Goal: Task Accomplishment & Management: Manage account settings

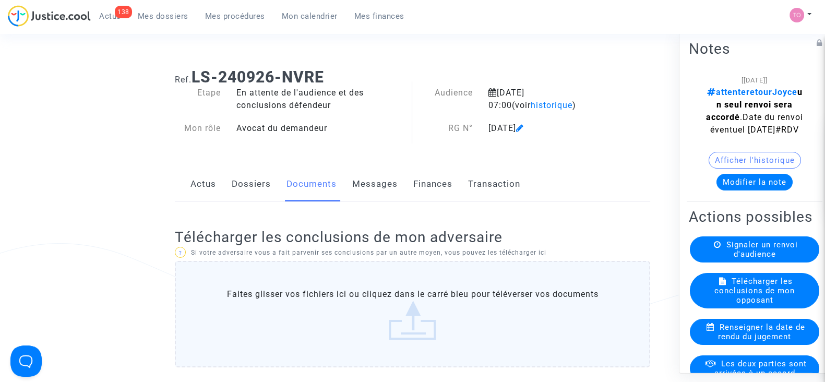
click at [731, 190] on button "Modifier la note" at bounding box center [754, 182] width 76 height 17
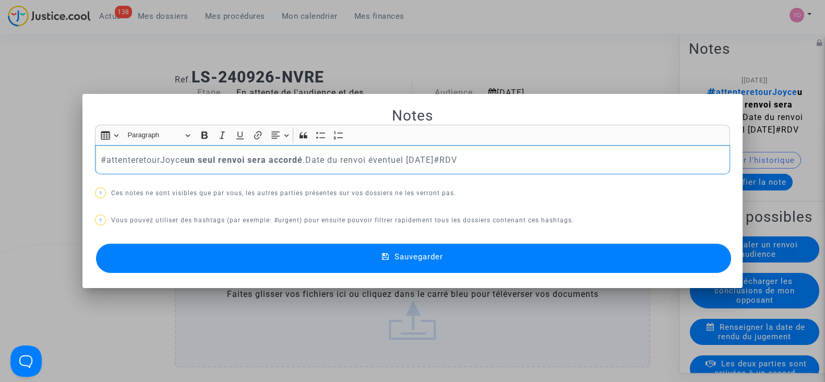
click at [101, 155] on p "#attenteretourJoyce un seul renvoi sera accordé .Date du renvoi éventuel 09/09/…" at bounding box center [413, 159] width 624 height 13
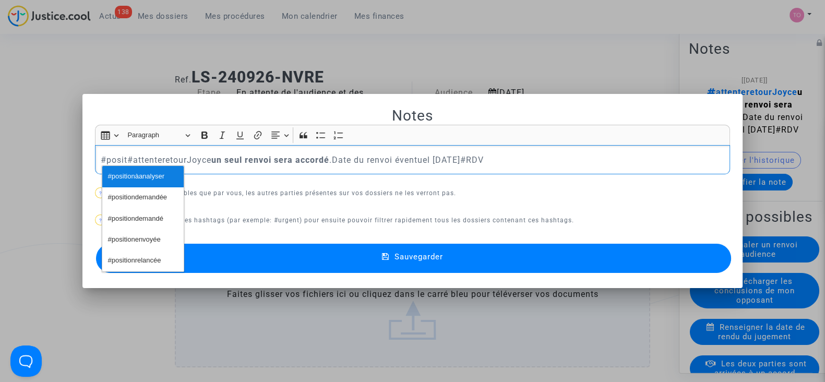
click at [154, 178] on span "#positionàanalyser" at bounding box center [136, 176] width 56 height 15
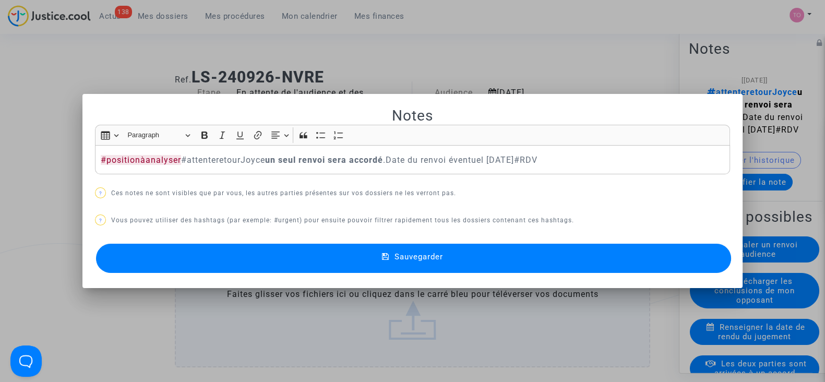
drag, startPoint x: 282, startPoint y: 257, endPoint x: 305, endPoint y: 224, distance: 40.8
click at [305, 224] on div "Notes Rich Text Editor Insert table Insert table Heading Paragraph Paragraph He…" at bounding box center [412, 191] width 635 height 170
click at [412, 259] on span "Sauvegarder" at bounding box center [418, 256] width 49 height 9
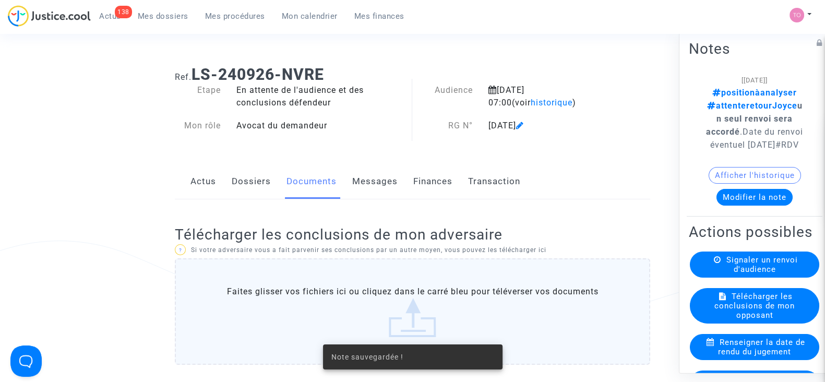
click at [255, 182] on link "Dossiers" at bounding box center [251, 181] width 39 height 34
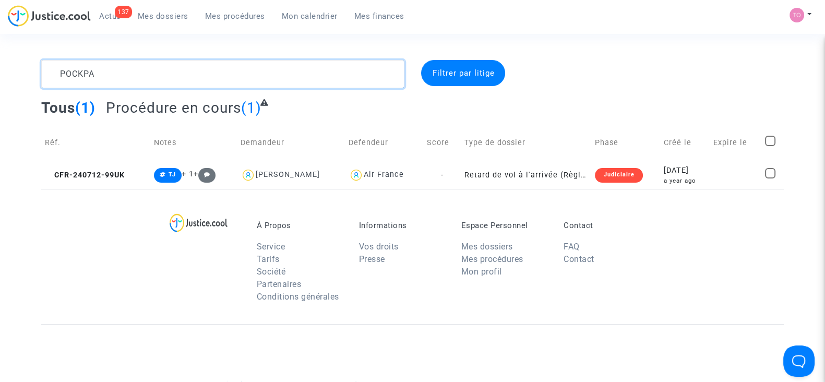
drag, startPoint x: 0, startPoint y: 0, endPoint x: 5, endPoint y: 83, distance: 83.6
click at [5, 83] on div "POCKPA Filtrer par litige Tous (1) Procédure en cours (1) Réf. Notes Demandeur …" at bounding box center [412, 124] width 825 height 129
paste textarea "CFR-250731-BGAA"
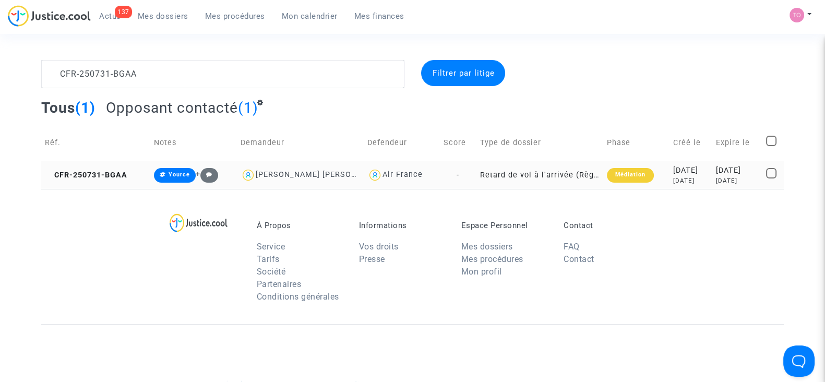
click at [673, 167] on div "2025-07-31" at bounding box center [690, 170] width 35 height 11
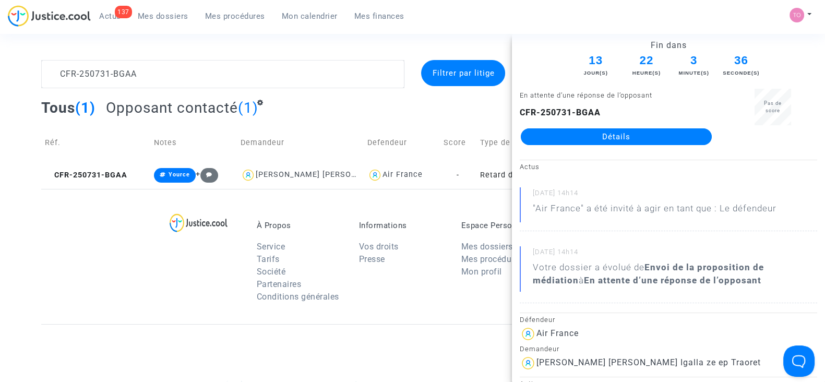
click at [60, 265] on div "À Propos Service Tarifs Société Partenaires Conditions générales Informations V…" at bounding box center [412, 256] width 742 height 135
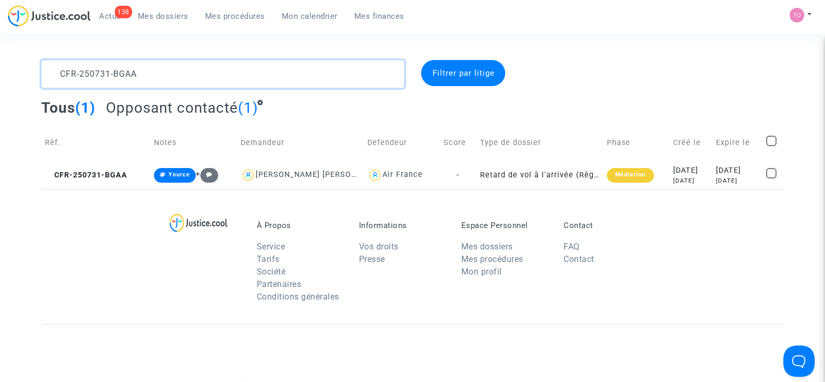
drag, startPoint x: 140, startPoint y: 76, endPoint x: 0, endPoint y: 64, distance: 140.3
click at [0, 64] on div "CFR-250731-BGAA Filtrer par litige Tous (1) Opposant contacté (1) Réf. Notes De…" at bounding box center [412, 124] width 825 height 129
paste textarea "SANTOS"
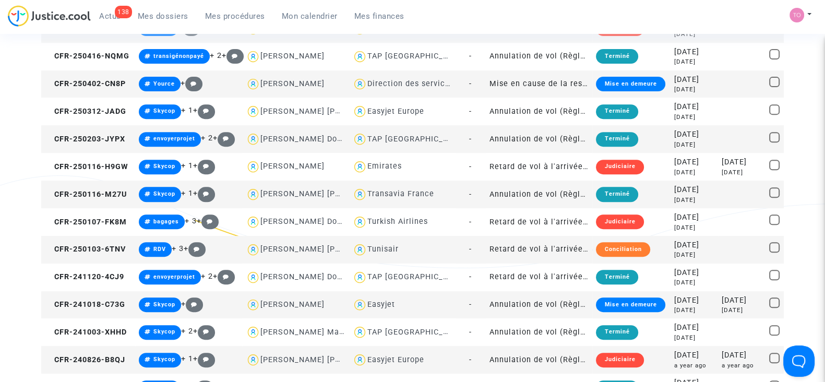
scroll to position [528, 0]
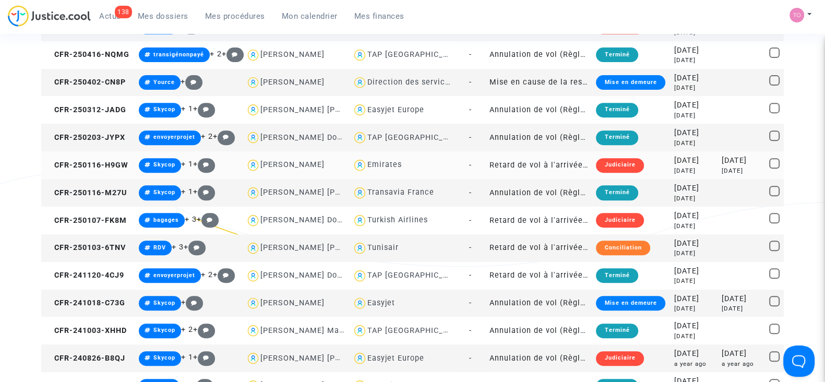
click at [379, 165] on div "Emirates" at bounding box center [384, 164] width 34 height 9
type textarea "SANTOS @Emirates"
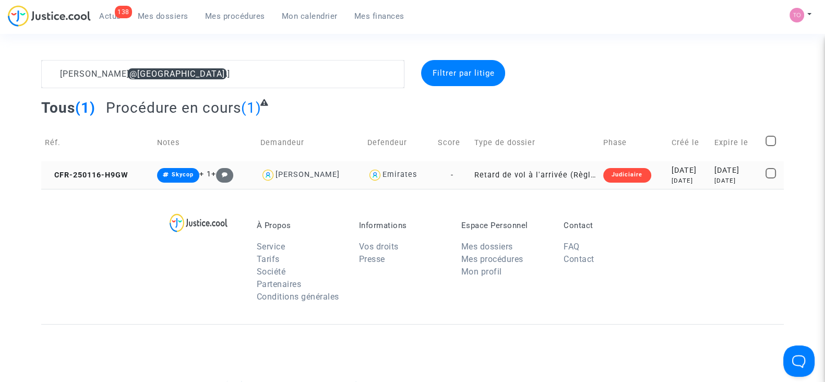
drag, startPoint x: 379, startPoint y: 165, endPoint x: 626, endPoint y: 179, distance: 247.6
click at [626, 179] on div "Judiciaire" at bounding box center [626, 175] width 47 height 15
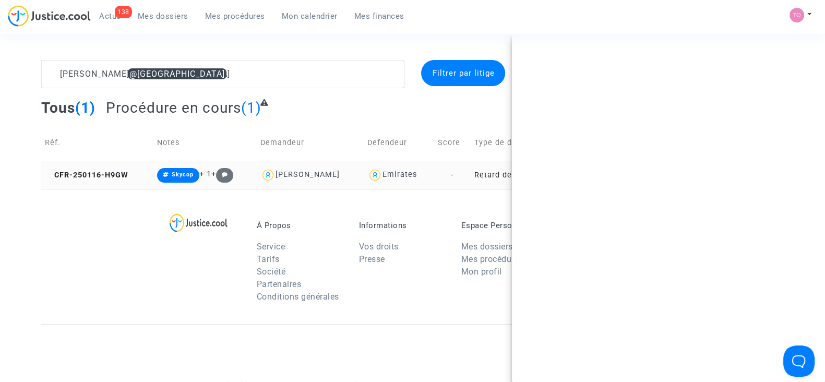
click at [626, 179] on ng-component "SANTOS @Emirates Filtrer par litige Tous (1) Procédure en cours (1) Réf. Notes …" at bounding box center [412, 124] width 742 height 129
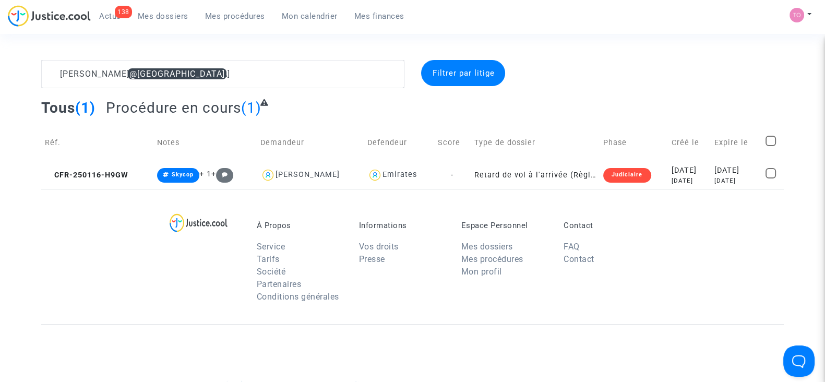
click at [626, 179] on div "Judiciaire" at bounding box center [626, 175] width 47 height 15
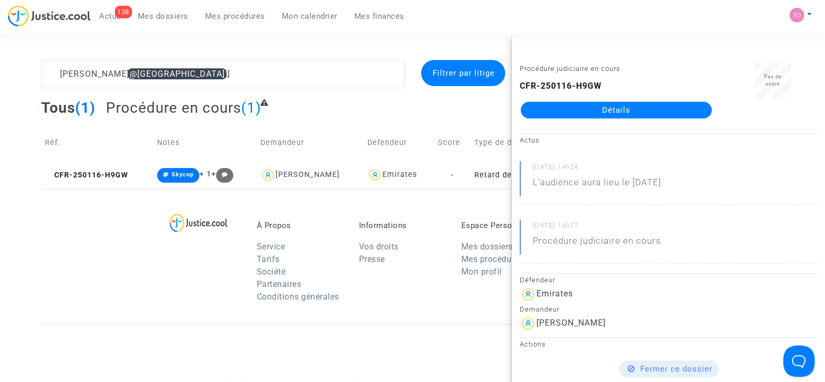
click at [617, 113] on link "Détails" at bounding box center [616, 110] width 191 height 17
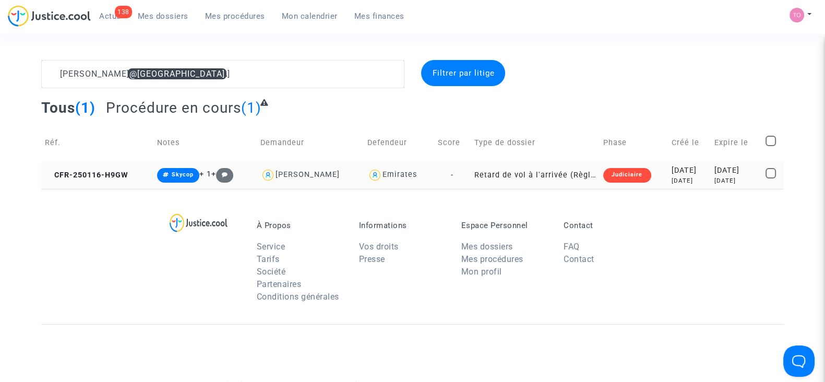
click at [603, 176] on div "Judiciaire" at bounding box center [626, 175] width 47 height 15
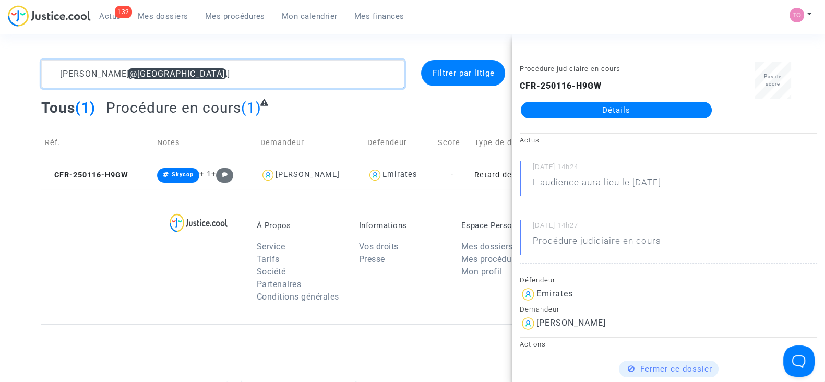
drag, startPoint x: 167, startPoint y: 73, endPoint x: 0, endPoint y: 74, distance: 166.9
click at [0, 74] on div "SANTOS @Emirates Filtrer par litige Tous (1) Procédure en cours (1) Réf. Notes …" at bounding box center [412, 124] width 825 height 129
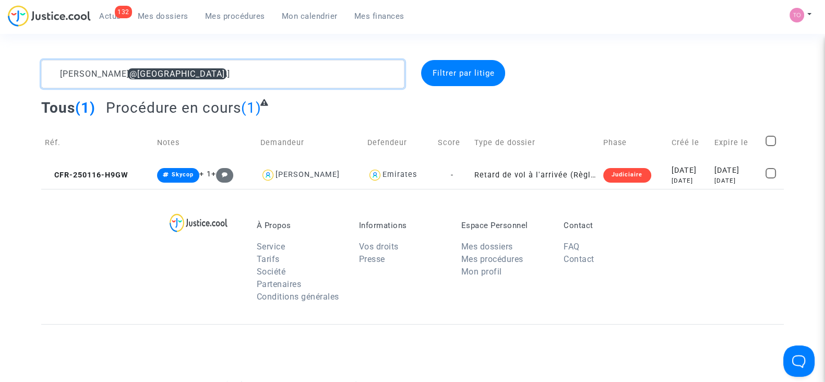
paste textarea "DELAPLACE"
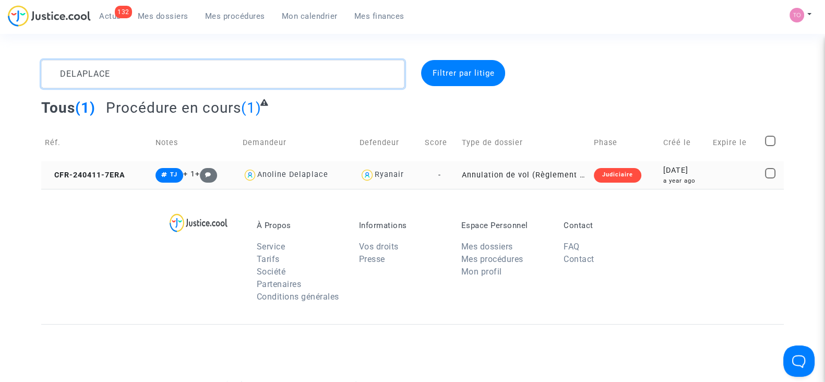
type textarea "DELAPLACE"
click at [609, 173] on div "Judiciaire" at bounding box center [617, 175] width 47 height 15
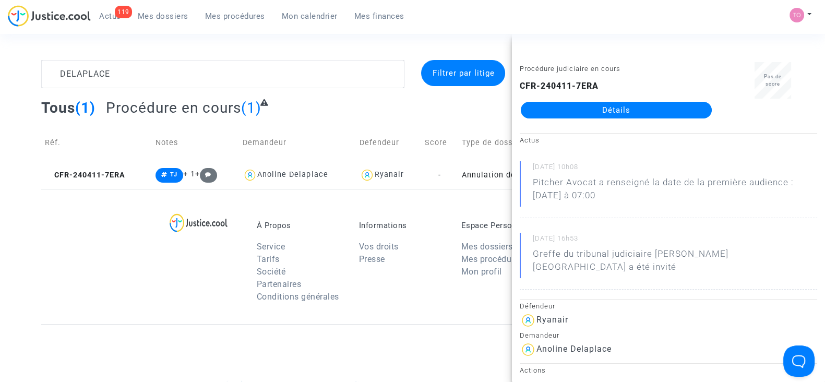
click at [409, 95] on complex-dispute-list "DELAPLACE Filtrer par litige Tous (1) Procédure en cours (1) Réf. Notes Demande…" at bounding box center [412, 124] width 742 height 129
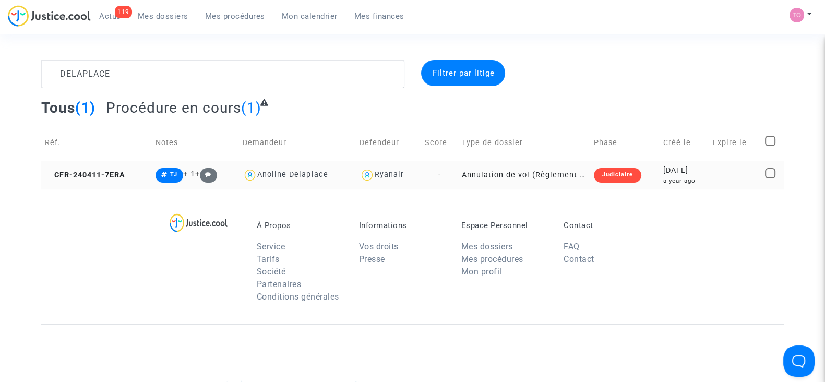
click at [630, 179] on div "Judiciaire" at bounding box center [617, 175] width 47 height 15
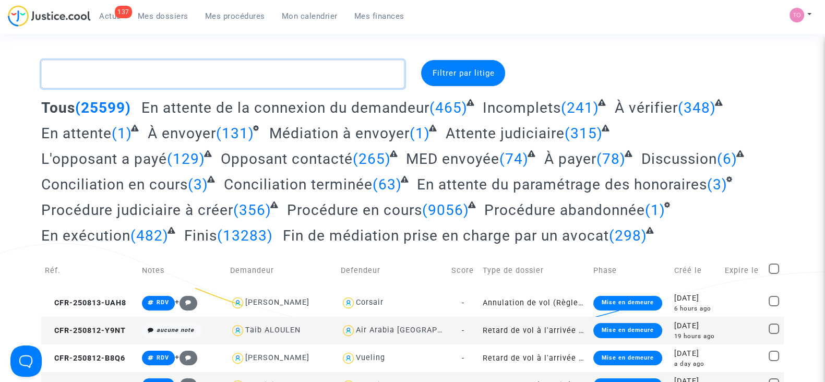
click at [171, 76] on textarea at bounding box center [222, 74] width 363 height 28
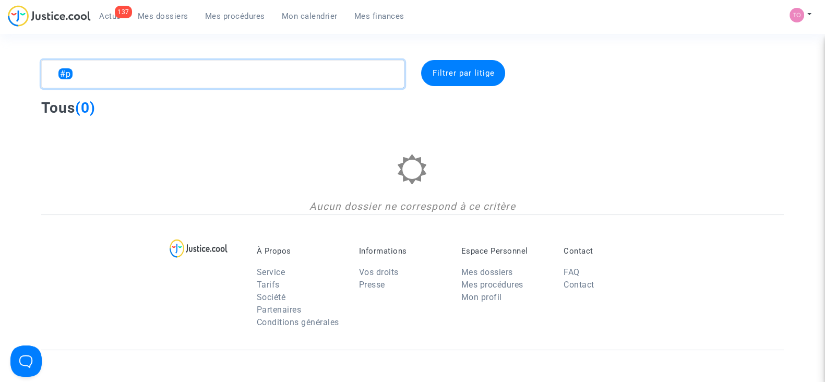
type textarea "#"
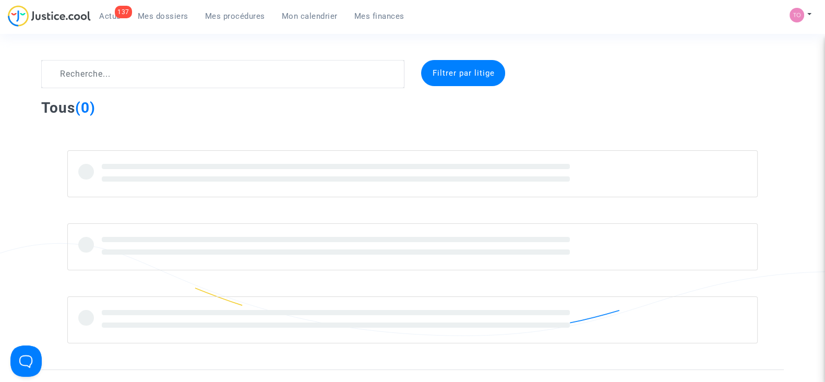
click at [149, 22] on link "Mes dossiers" at bounding box center [162, 16] width 67 height 16
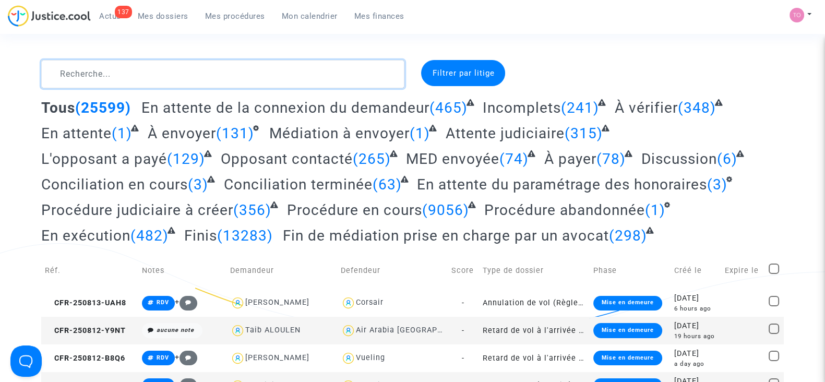
click at [188, 79] on textarea at bounding box center [222, 74] width 363 height 28
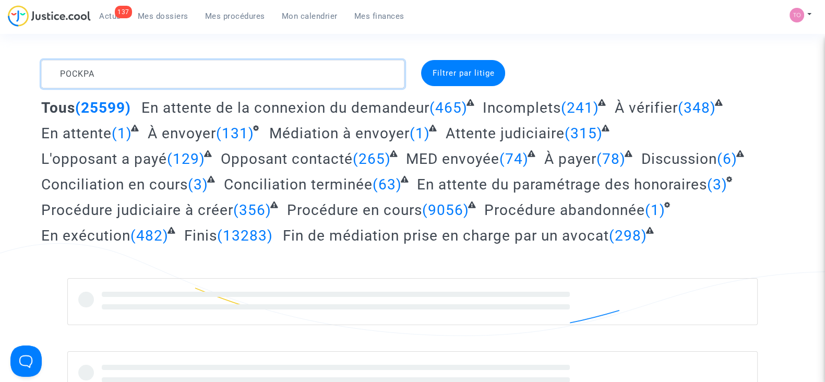
type textarea "POCKPA"
click at [242, 145] on div "Tous (25599) En attente de la connexion du demandeur (465) Incomplets (241) À v…" at bounding box center [412, 175] width 742 height 153
click at [107, 65] on textarea at bounding box center [222, 74] width 363 height 28
click at [55, 75] on textarea at bounding box center [222, 74] width 363 height 28
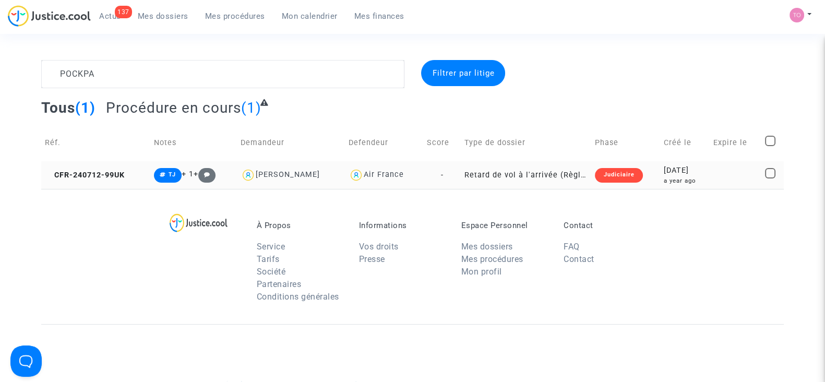
click at [625, 173] on div "Judiciaire" at bounding box center [618, 175] width 47 height 15
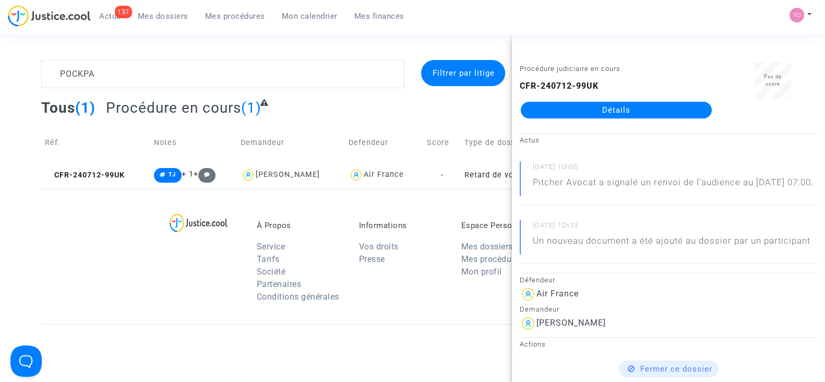
click at [650, 108] on link "Détails" at bounding box center [616, 110] width 191 height 17
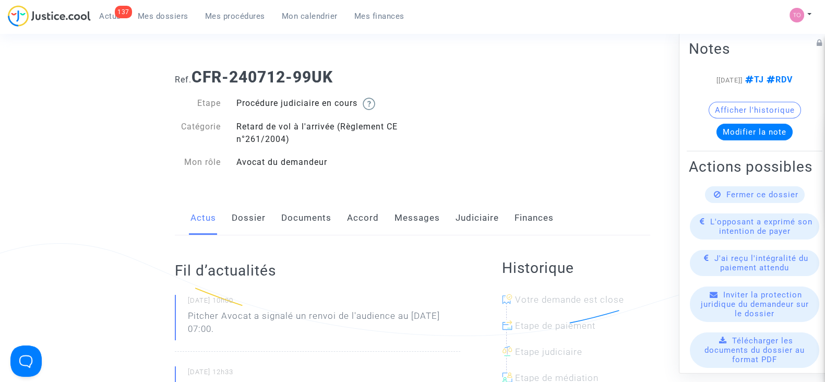
click at [475, 216] on link "Judiciaire" at bounding box center [476, 218] width 43 height 34
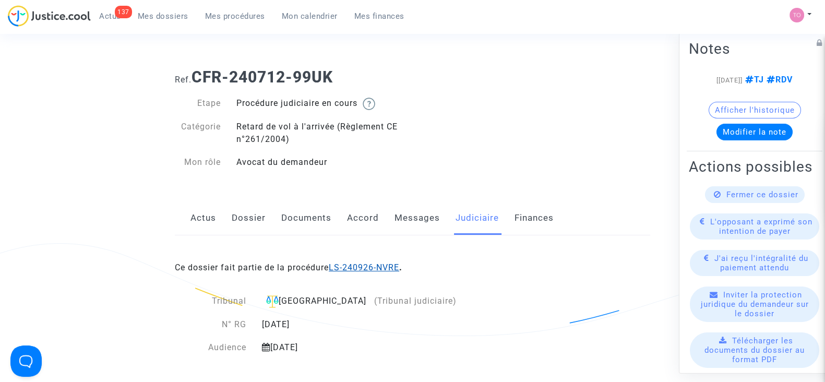
click at [361, 266] on link "LS-240926-NVRE" at bounding box center [364, 267] width 70 height 10
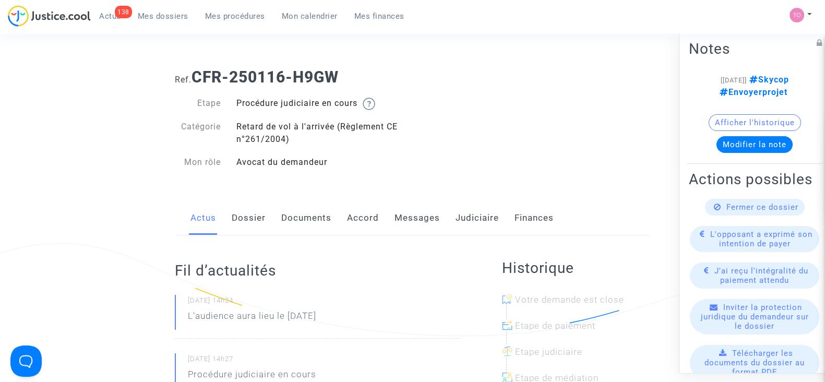
click at [462, 218] on link "Judiciaire" at bounding box center [476, 218] width 43 height 34
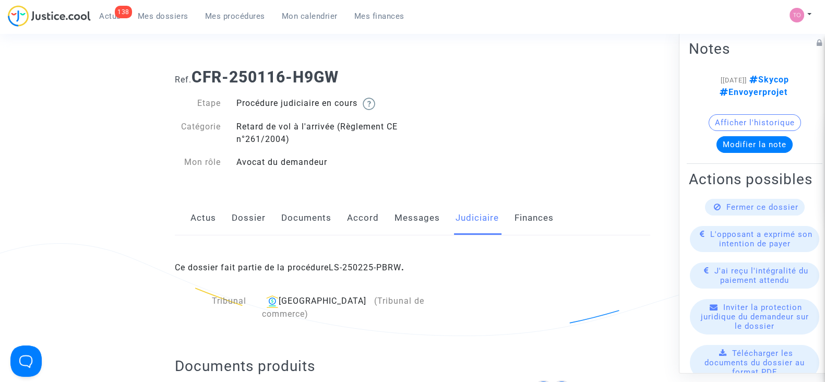
click at [401, 212] on link "Messages" at bounding box center [416, 218] width 45 height 34
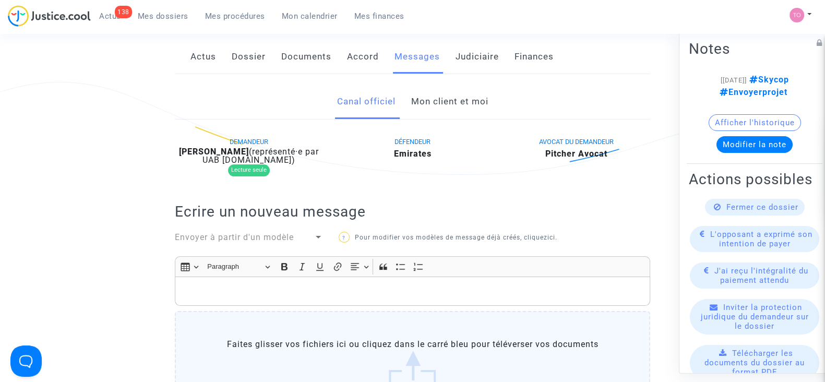
click at [437, 103] on link "Mon client et moi" at bounding box center [449, 102] width 77 height 34
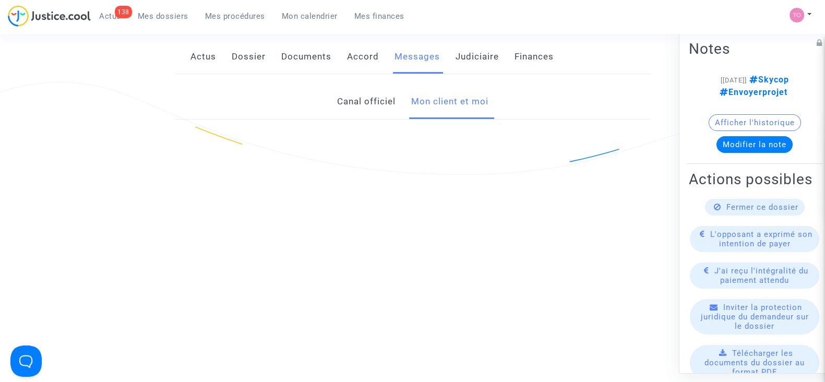
click at [437, 103] on link "Mon client et moi" at bounding box center [449, 102] width 77 height 34
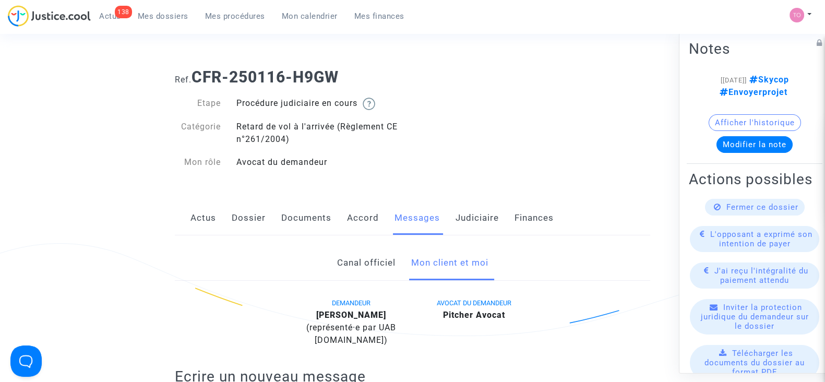
click at [258, 214] on link "Dossier" at bounding box center [249, 218] width 34 height 34
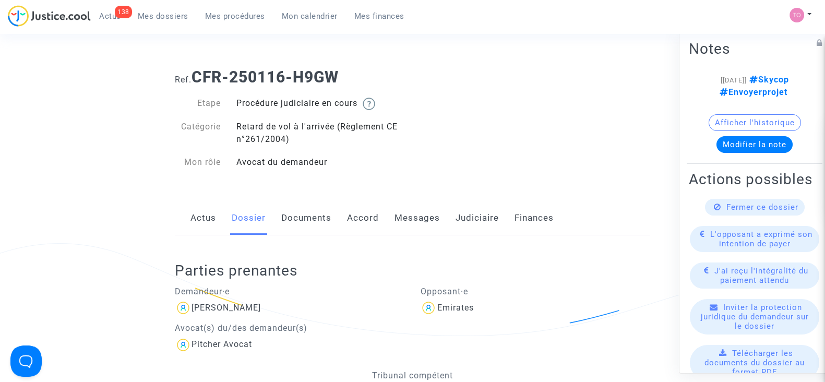
click at [310, 223] on link "Documents" at bounding box center [306, 218] width 50 height 34
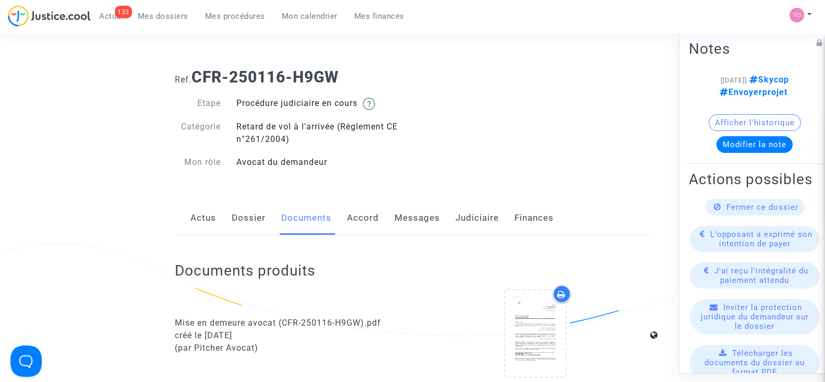
click at [247, 216] on link "Dossier" at bounding box center [249, 218] width 34 height 34
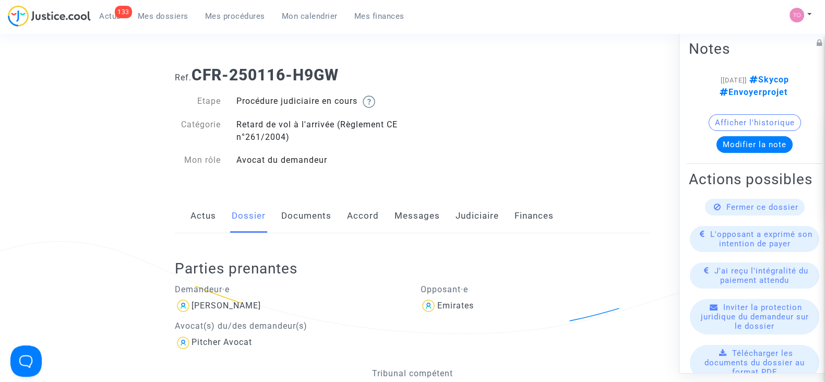
click at [286, 208] on link "Documents" at bounding box center [306, 216] width 50 height 34
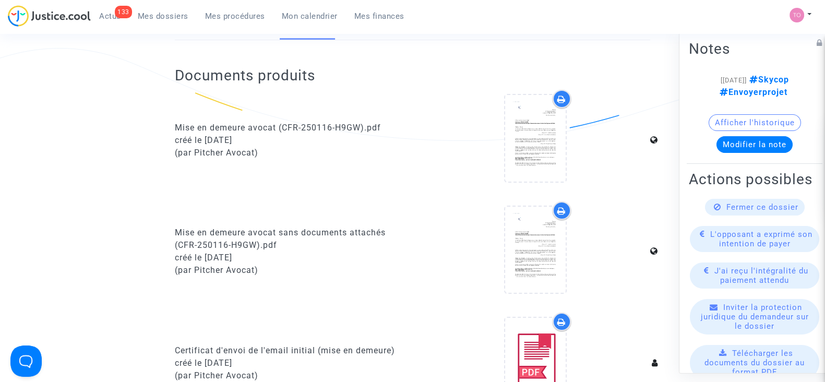
scroll to position [194, 0]
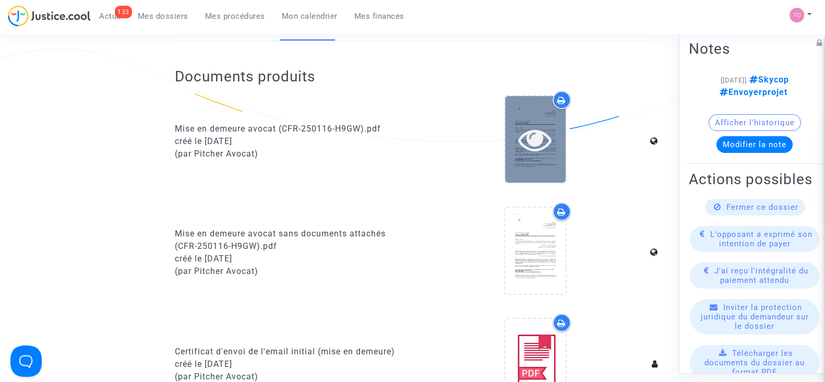
click at [532, 155] on icon at bounding box center [535, 139] width 34 height 33
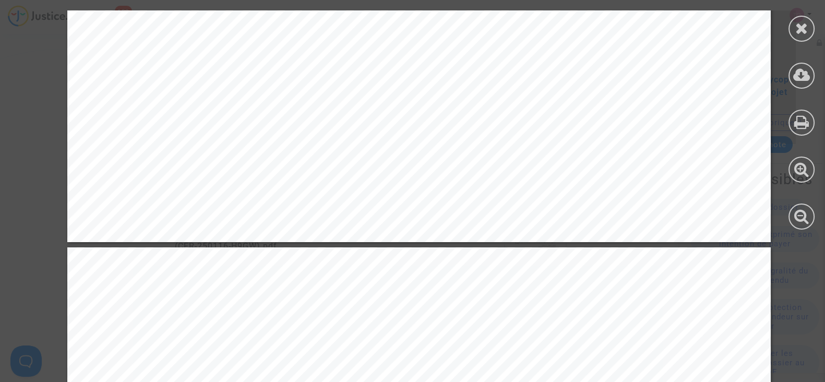
scroll to position [757, 0]
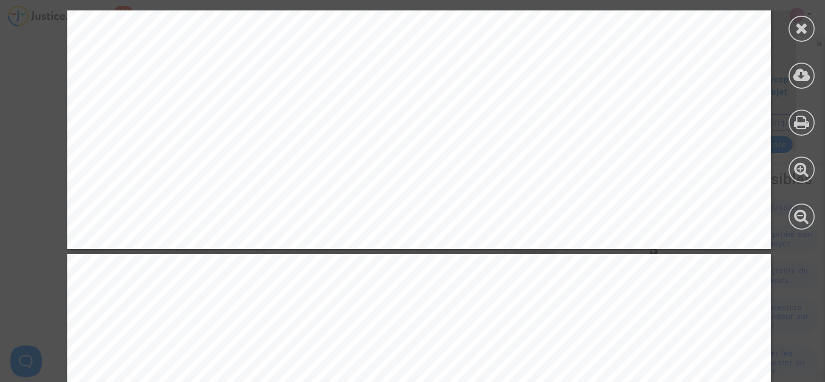
drag, startPoint x: 371, startPoint y: 43, endPoint x: 169, endPoint y: 43, distance: 201.9
click at [169, 43] on span "IBAN : FR7630004040140020001941923" at bounding box center [215, 47] width 143 height 12
click at [792, 27] on div at bounding box center [801, 29] width 26 height 26
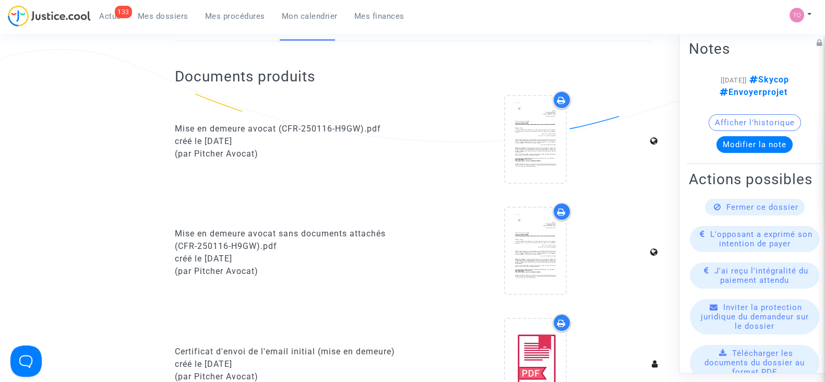
click at [792, 27] on div "Mon profil Paramètres Déconnexion" at bounding box center [803, 20] width 28 height 26
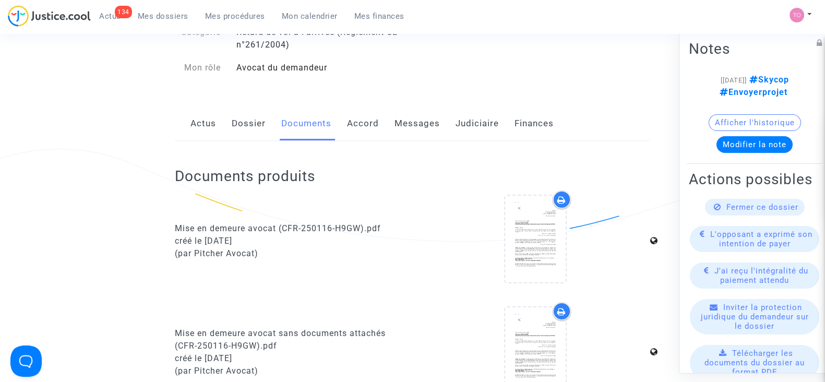
scroll to position [96, 0]
click at [353, 120] on link "Accord" at bounding box center [363, 122] width 32 height 34
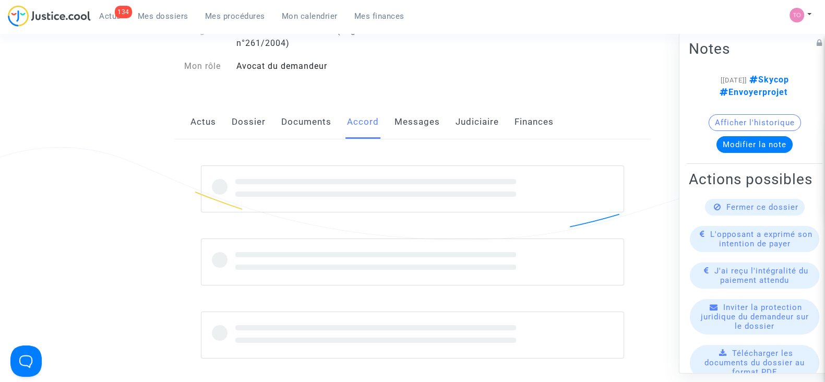
click at [412, 115] on link "Messages" at bounding box center [416, 122] width 45 height 34
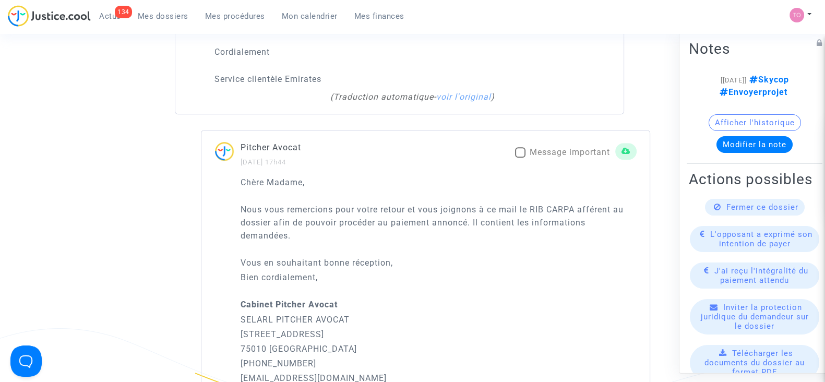
scroll to position [1315, 0]
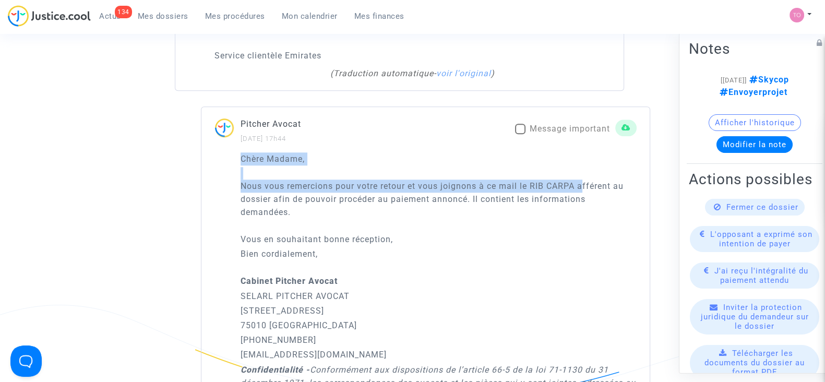
drag, startPoint x: 352, startPoint y: 171, endPoint x: 588, endPoint y: 185, distance: 236.2
click at [588, 185] on div "Chère Madame, Nous vous remercions pour votre retour et vous joignons à ce mail…" at bounding box center [438, 350] width 396 height 396
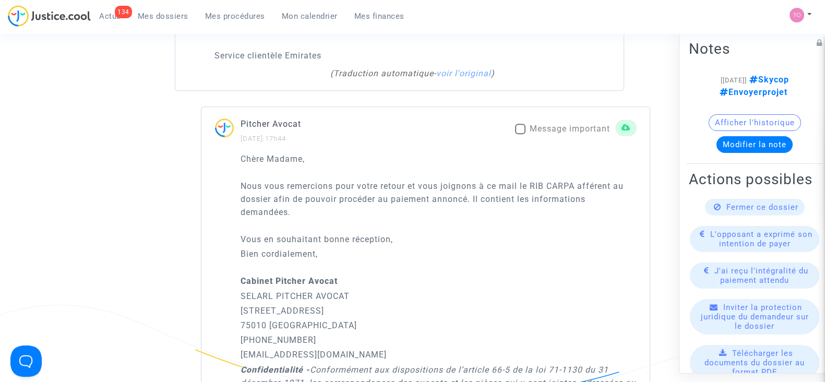
click at [391, 214] on p "Nous vous remercions pour votre retour et vous joignons à ce mail le RIB CARPA …" at bounding box center [438, 198] width 396 height 39
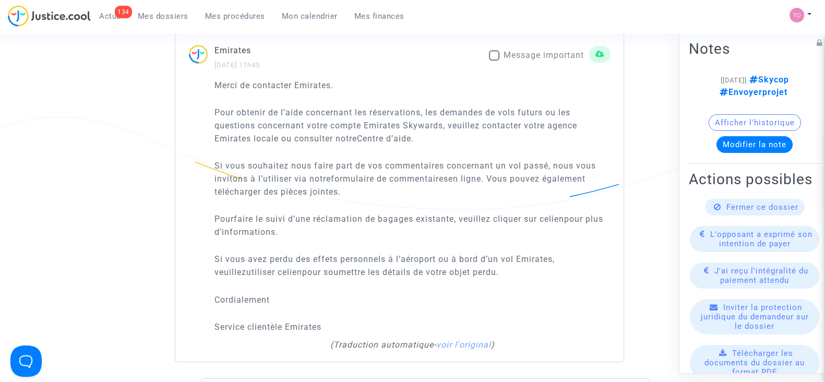
scroll to position [1043, 0]
drag, startPoint x: 404, startPoint y: 207, endPoint x: 310, endPoint y: 225, distance: 95.7
click at [310, 225] on p "Pour faire le suivi d’une réclamation de bagages existante, veuillez cliquer su…" at bounding box center [412, 226] width 396 height 26
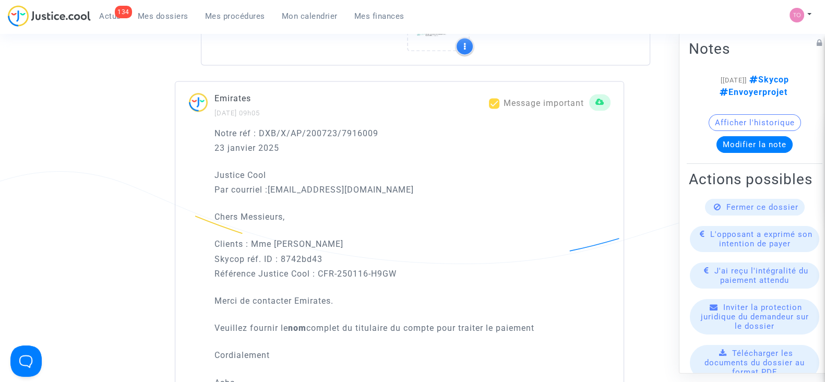
scroll to position [1881, 0]
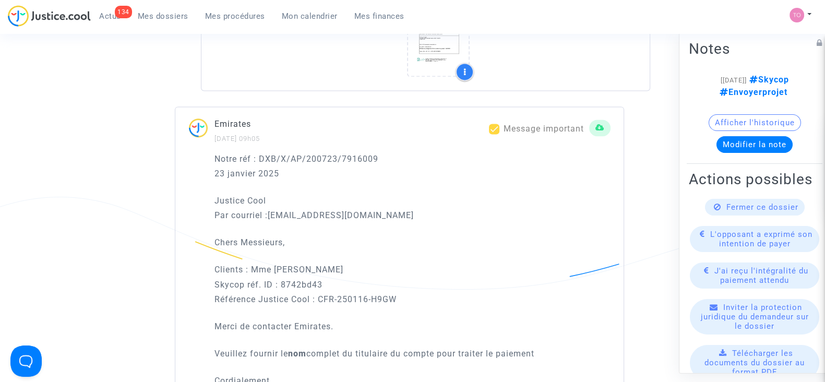
click at [750, 141] on button "Modifier la note" at bounding box center [754, 144] width 76 height 17
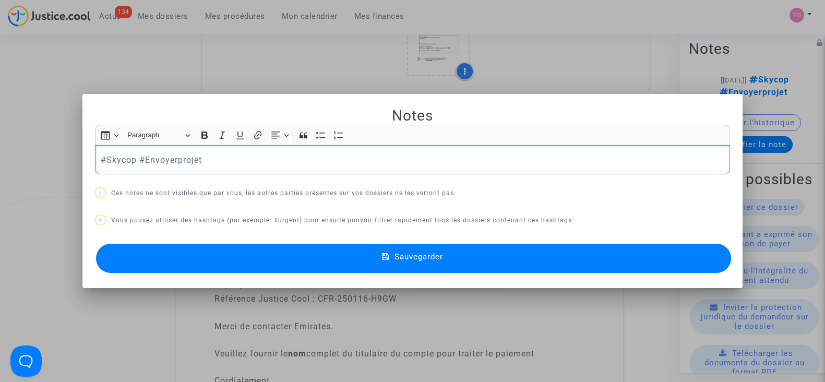
drag, startPoint x: 292, startPoint y: 160, endPoint x: 16, endPoint y: 152, distance: 276.6
click at [16, 152] on div "Notes Rich Text Editor Insert table Insert table Heading Paragraph Paragraph He…" at bounding box center [412, 191] width 825 height 382
drag, startPoint x: 158, startPoint y: 158, endPoint x: 43, endPoint y: 163, distance: 114.9
click at [43, 163] on div "Notes Rich Text Editor Insert table Insert table Heading Paragraph Paragraph He…" at bounding box center [412, 191] width 825 height 382
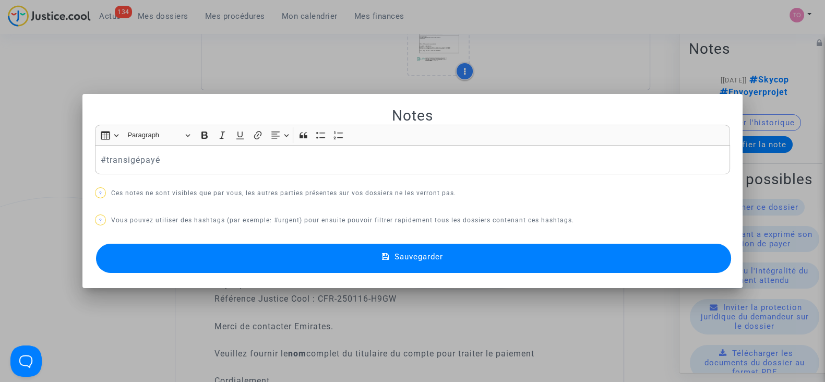
click at [237, 254] on button "Sauvegarder" at bounding box center [413, 258] width 635 height 29
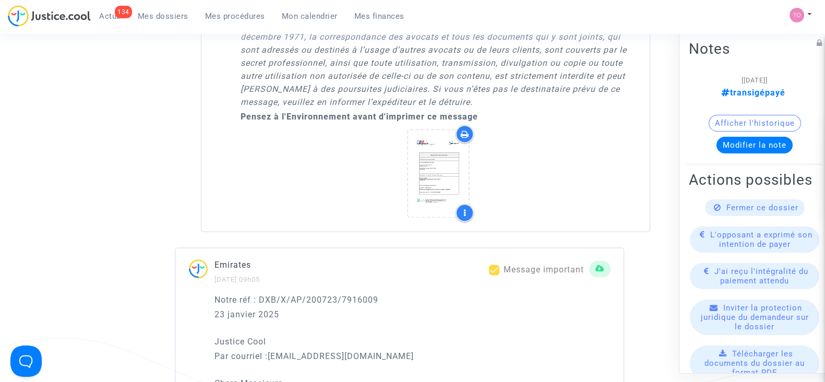
scroll to position [1742, 0]
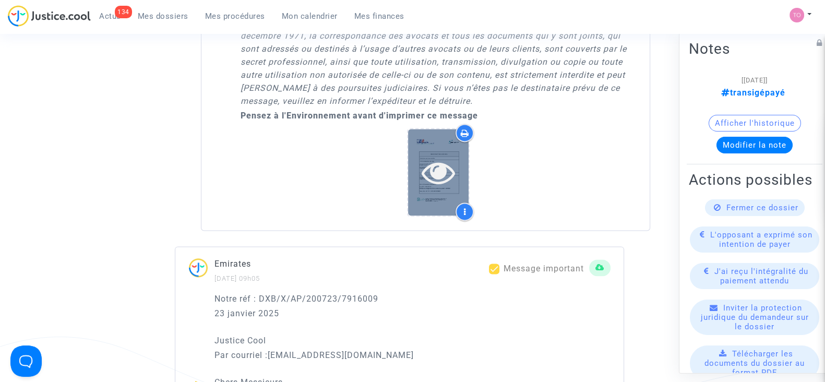
click at [421, 160] on icon at bounding box center [438, 171] width 34 height 33
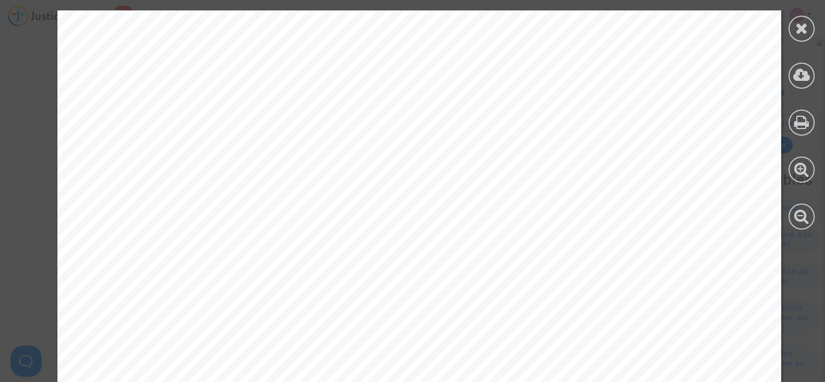
scroll to position [580, 0]
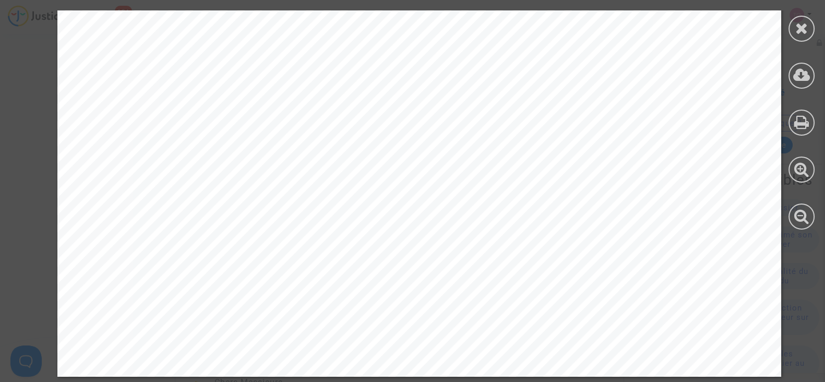
click at [537, 151] on span "Référence obligatoire (file number required) : 3021841" at bounding box center [387, 159] width 457 height 17
drag, startPoint x: 512, startPoint y: 149, endPoint x: 575, endPoint y: 151, distance: 63.7
click at [575, 151] on span "Référence obligatoire (file number required) : 3021841" at bounding box center [387, 159] width 457 height 17
copy span ") : 3021"
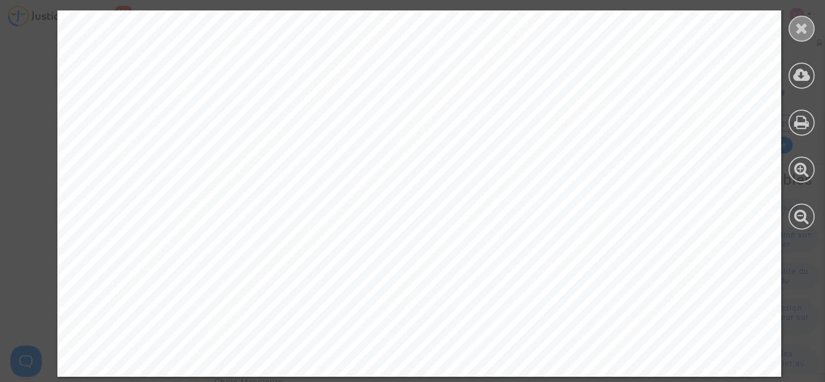
click at [802, 27] on icon at bounding box center [801, 28] width 13 height 16
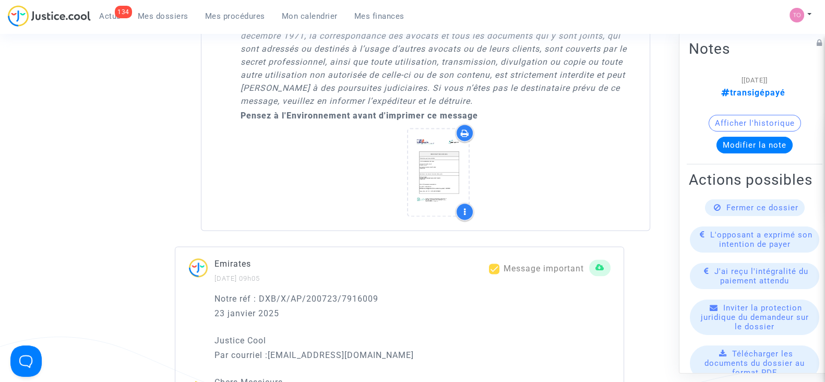
click at [733, 146] on button "Modifier la note" at bounding box center [754, 145] width 76 height 17
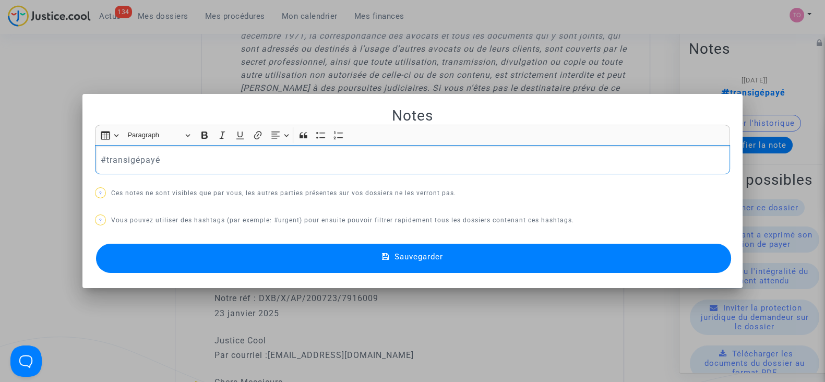
click at [200, 166] on div "#transigépayé" at bounding box center [412, 159] width 635 height 29
click at [211, 159] on p "#transigépayé" at bounding box center [413, 159] width 624 height 13
click at [85, 155] on mat-dialog-container "Notes Rich Text Editor Insert table Insert table Heading Paragraph Paragraph He…" at bounding box center [412, 191] width 660 height 195
click at [101, 158] on p "#transigépayé" at bounding box center [413, 159] width 624 height 13
click at [185, 165] on p "#transigépayé" at bounding box center [413, 159] width 624 height 13
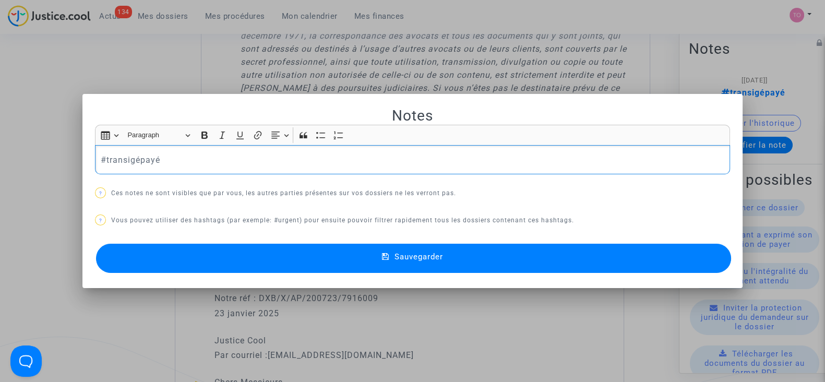
click at [176, 168] on div "#transigépayé" at bounding box center [412, 159] width 635 height 29
click at [212, 85] on div at bounding box center [412, 191] width 825 height 382
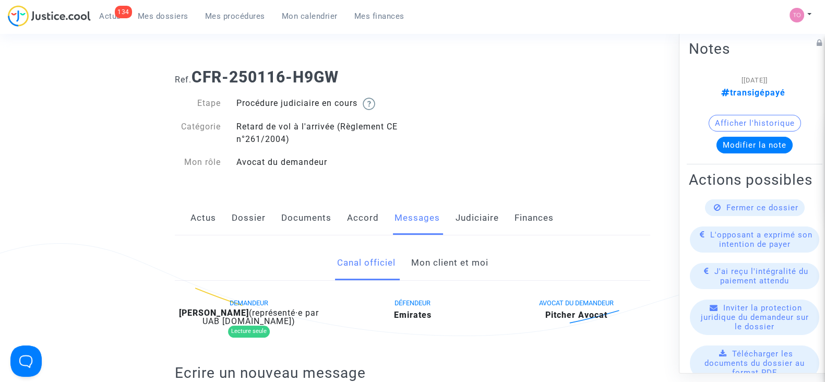
scroll to position [1742, 0]
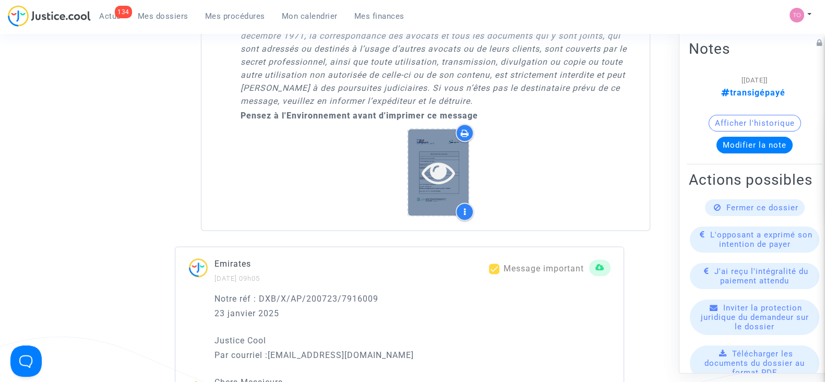
click at [449, 178] on icon at bounding box center [438, 171] width 34 height 33
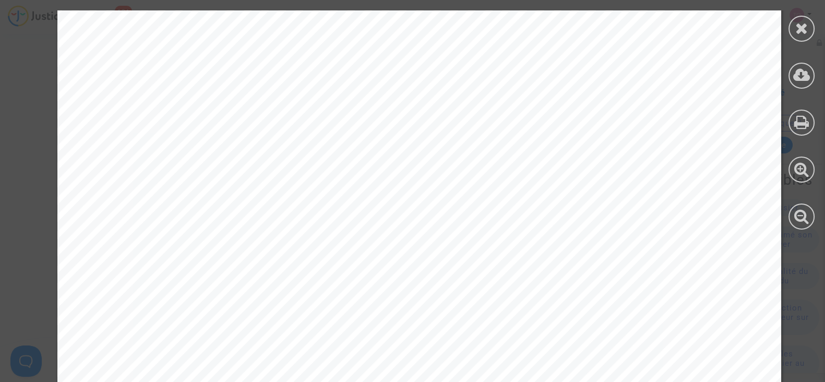
scroll to position [550, 0]
click at [800, 30] on icon at bounding box center [801, 28] width 13 height 16
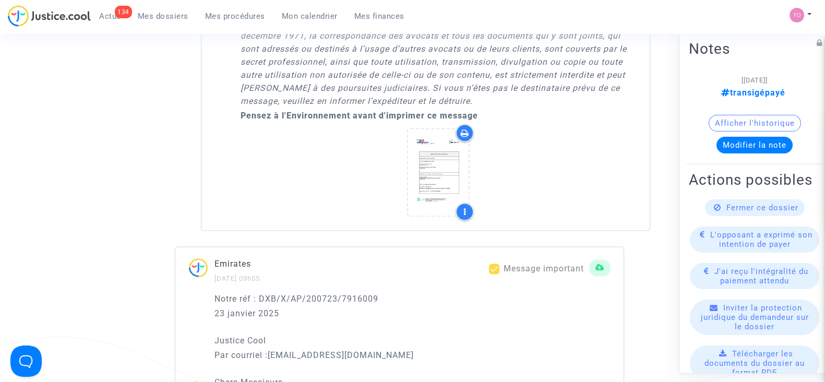
click at [800, 30] on div "Mon profil Paramètres Déconnexion" at bounding box center [803, 20] width 28 height 26
click at [733, 142] on button "Modifier la note" at bounding box center [754, 145] width 76 height 17
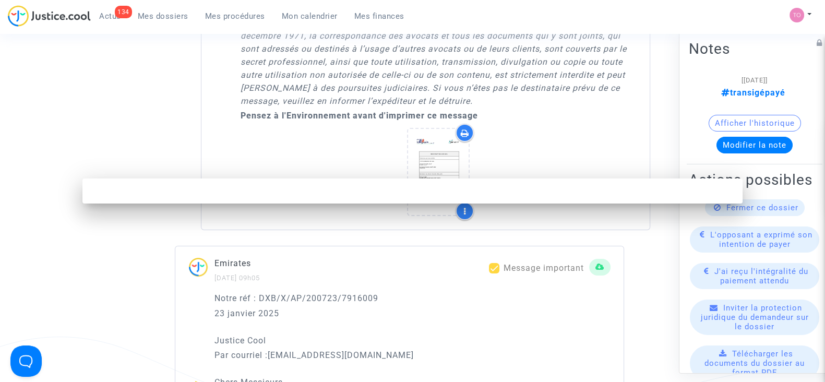
scroll to position [0, 0]
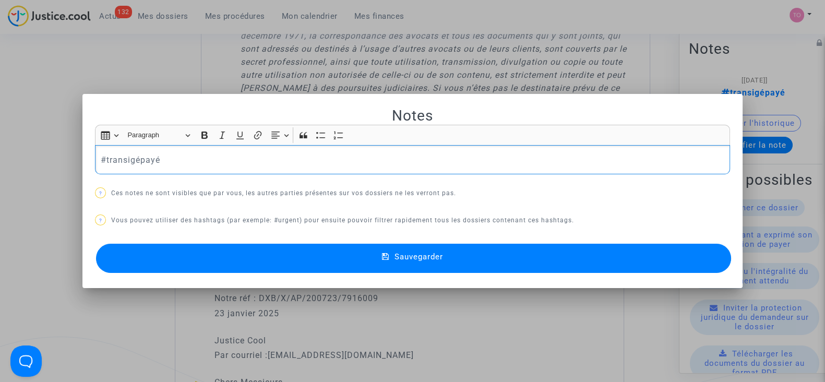
click at [278, 162] on p "#transigépayé" at bounding box center [413, 159] width 624 height 13
click at [310, 261] on button "Sauvegarder" at bounding box center [413, 258] width 635 height 29
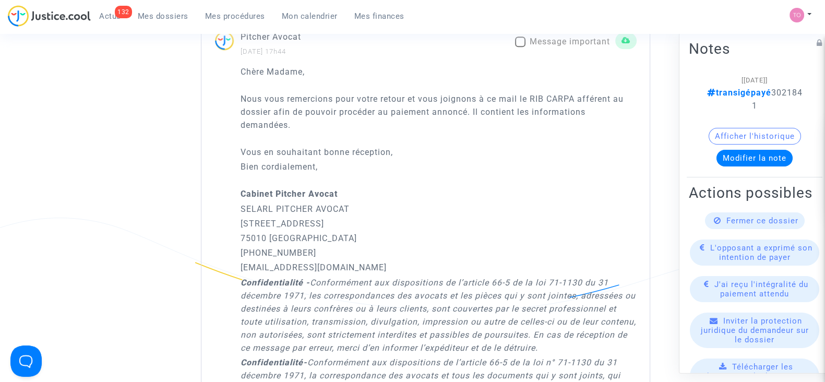
scroll to position [1400, 0]
click at [753, 262] on span "L'opposant a exprimé son intention de payer" at bounding box center [761, 252] width 102 height 19
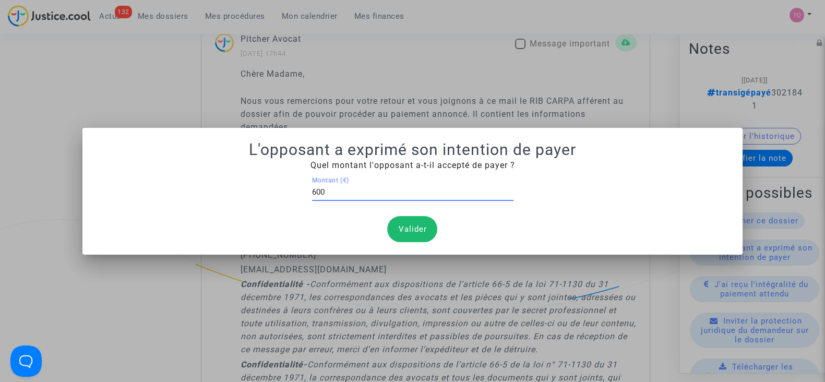
type input "600"
click at [407, 233] on button "Valider" at bounding box center [412, 229] width 50 height 26
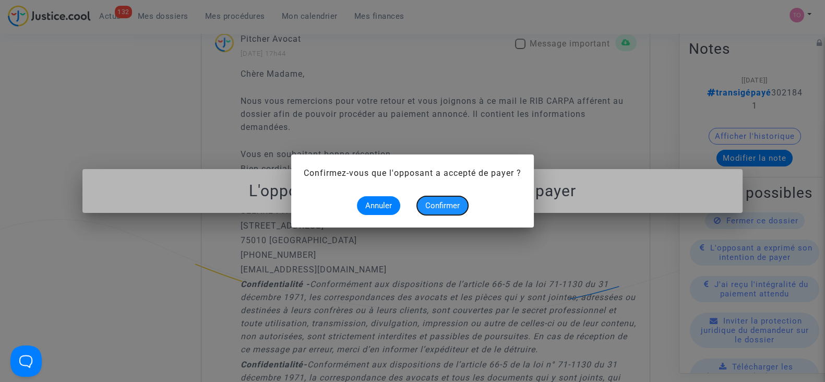
click at [428, 208] on span "Confirmer" at bounding box center [442, 205] width 34 height 9
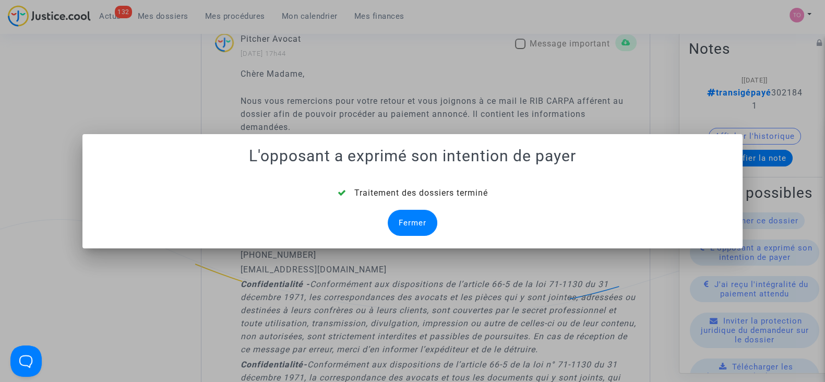
click at [410, 226] on div "Fermer" at bounding box center [413, 223] width 50 height 26
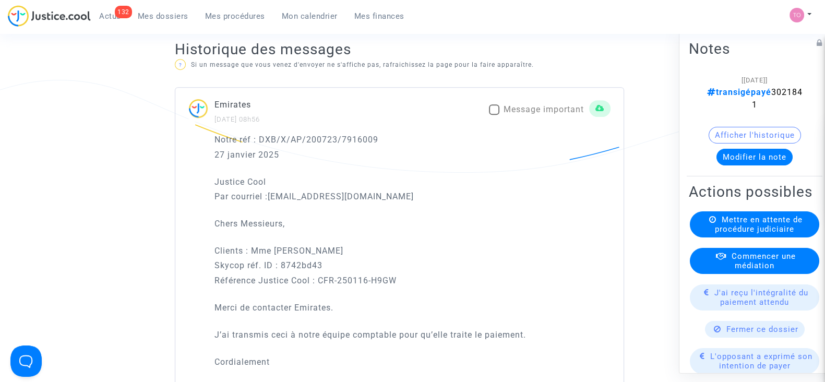
scroll to position [1400, 0]
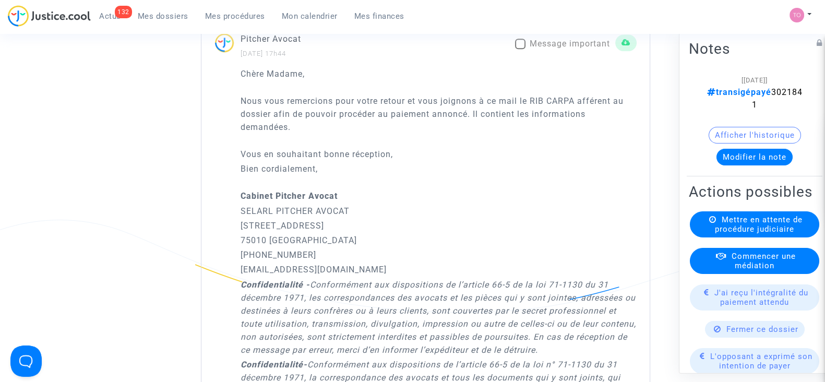
click at [723, 307] on span "J'ai reçu l'intégralité du paiement attendu" at bounding box center [761, 297] width 94 height 19
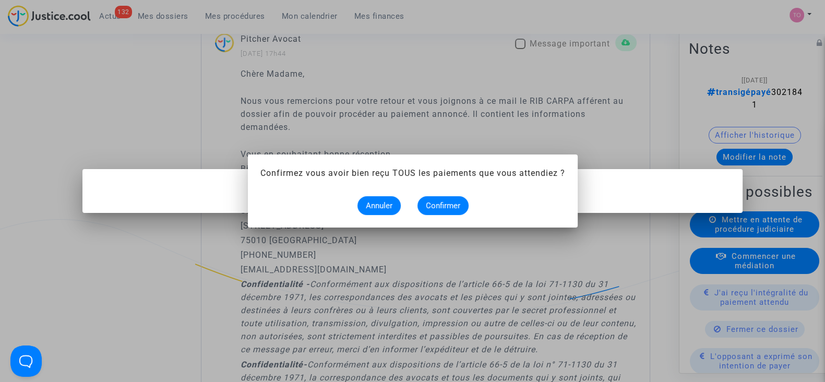
scroll to position [0, 0]
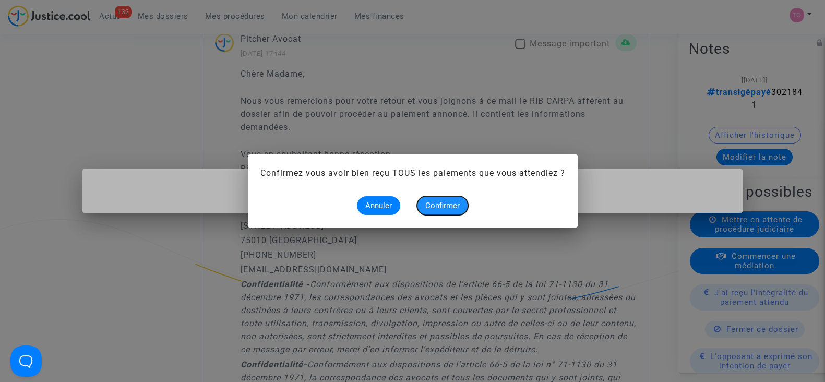
click at [445, 204] on span "Confirmer" at bounding box center [442, 205] width 34 height 9
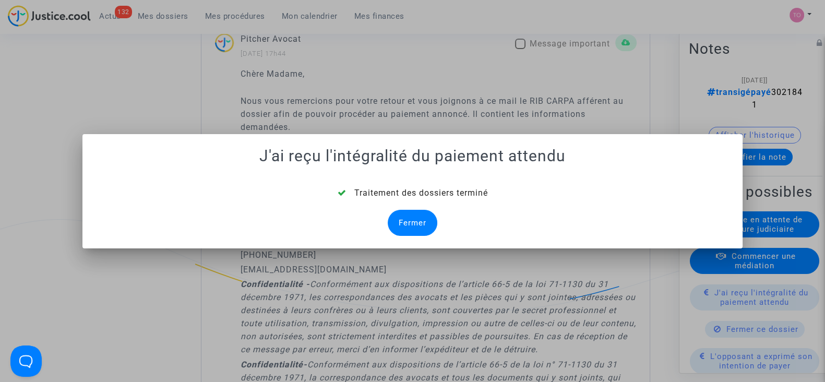
click at [414, 218] on div "Fermer" at bounding box center [413, 223] width 50 height 26
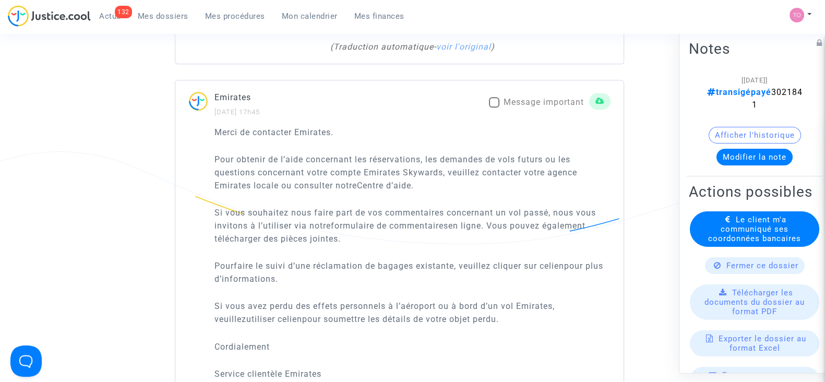
scroll to position [1009, 0]
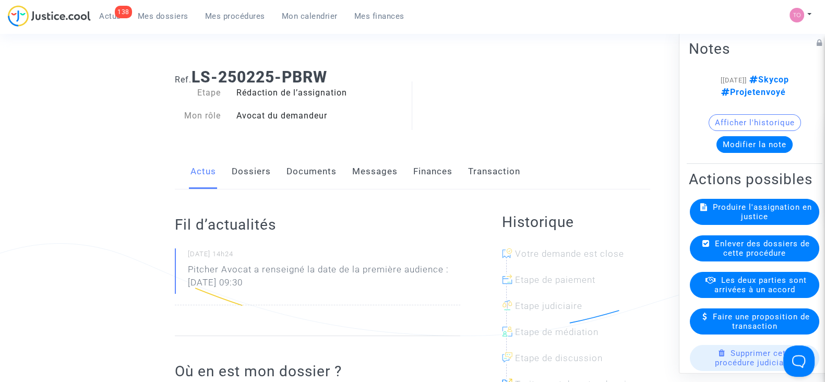
click at [257, 173] on link "Dossiers" at bounding box center [251, 171] width 39 height 34
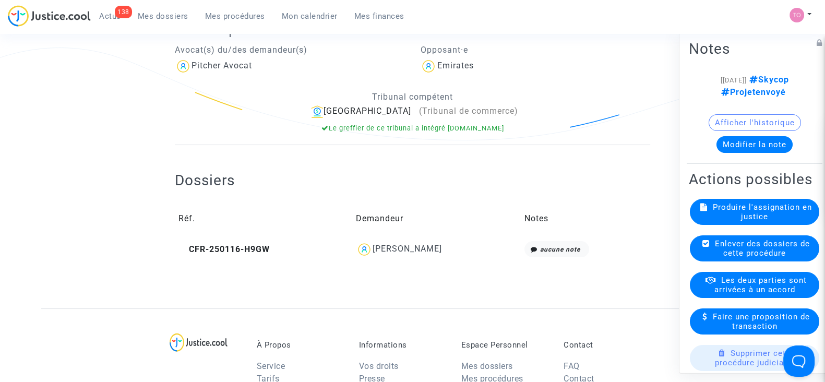
scroll to position [162, 0]
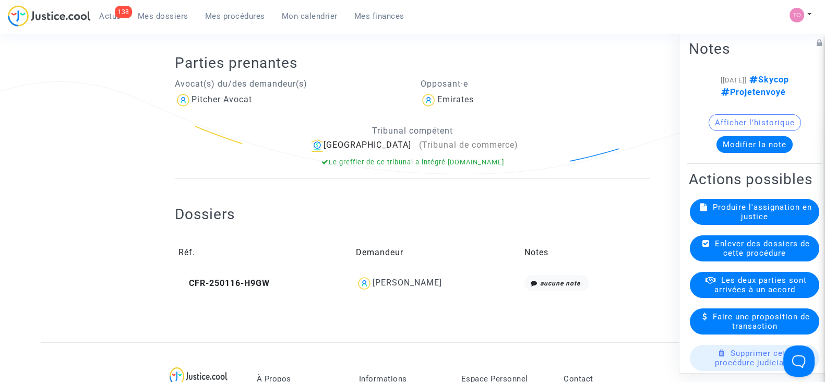
click at [720, 118] on button "Afficher l'historique" at bounding box center [754, 122] width 92 height 17
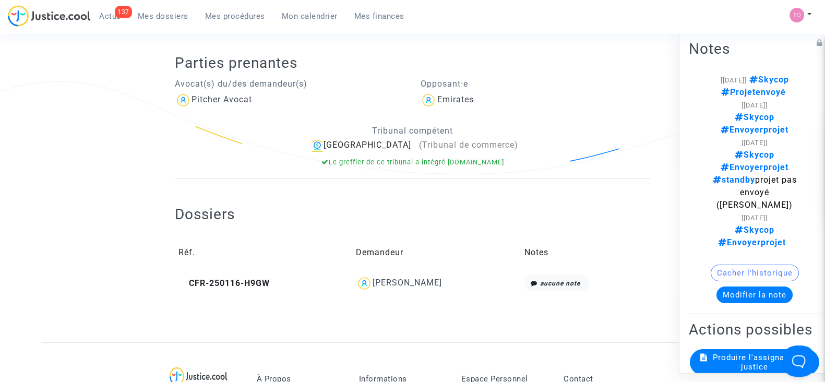
scroll to position [0, 0]
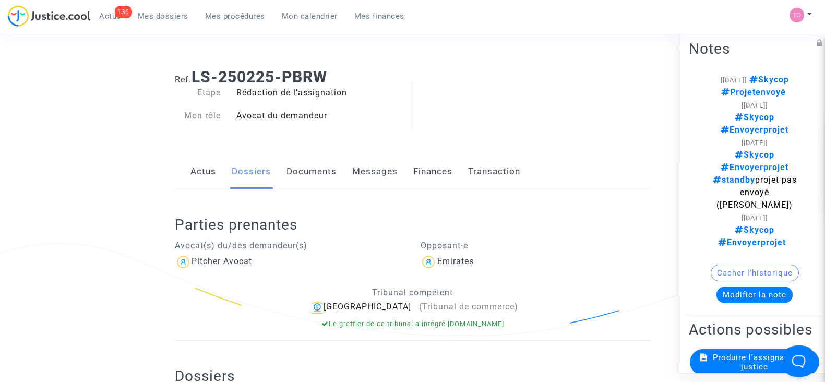
click at [313, 176] on link "Documents" at bounding box center [311, 171] width 50 height 34
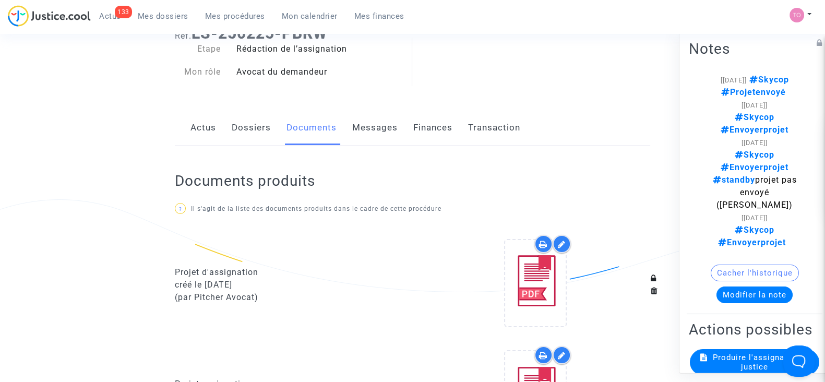
scroll to position [42, 0]
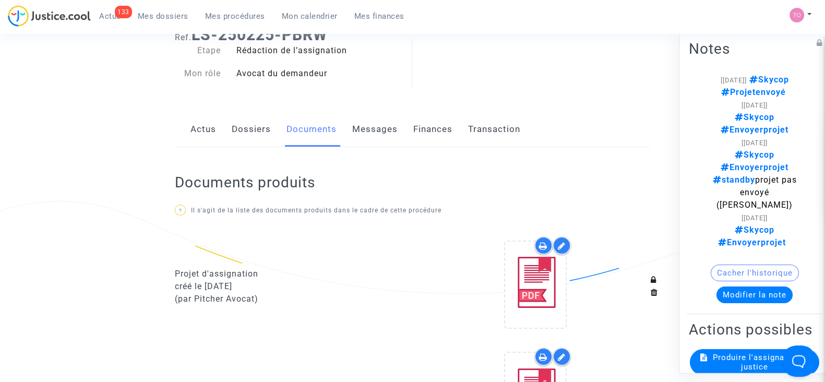
click at [243, 129] on link "Dossiers" at bounding box center [251, 129] width 39 height 34
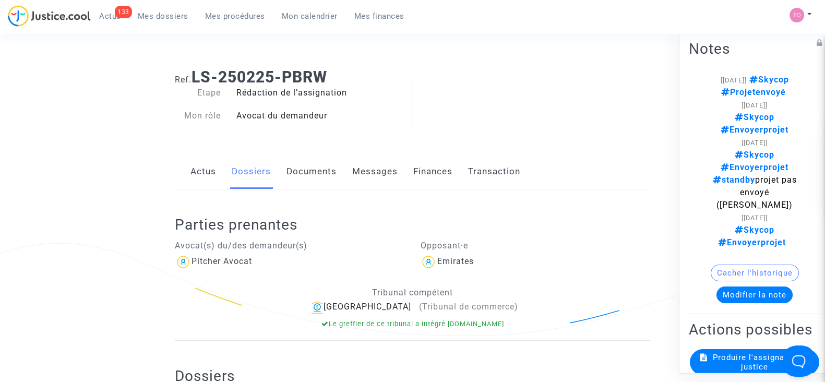
click at [310, 181] on link "Documents" at bounding box center [311, 171] width 50 height 34
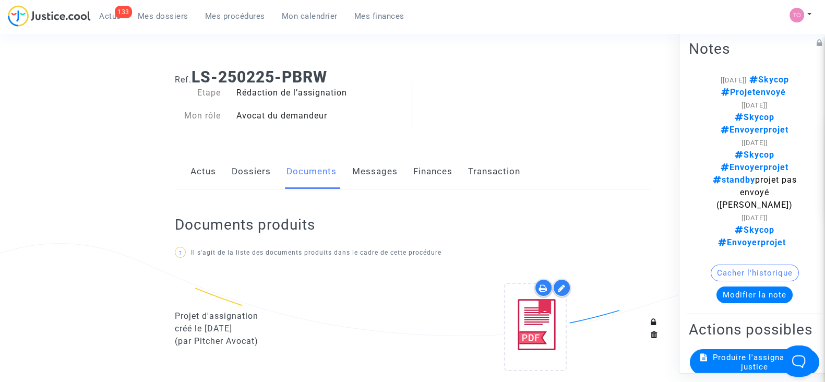
scroll to position [200, 0]
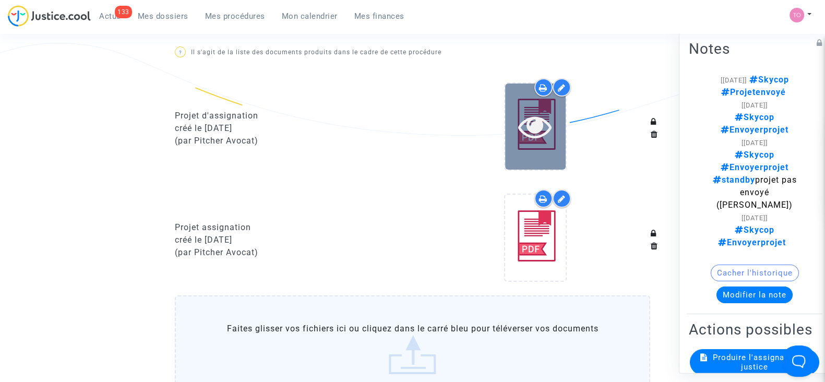
click at [523, 131] on icon at bounding box center [535, 126] width 34 height 33
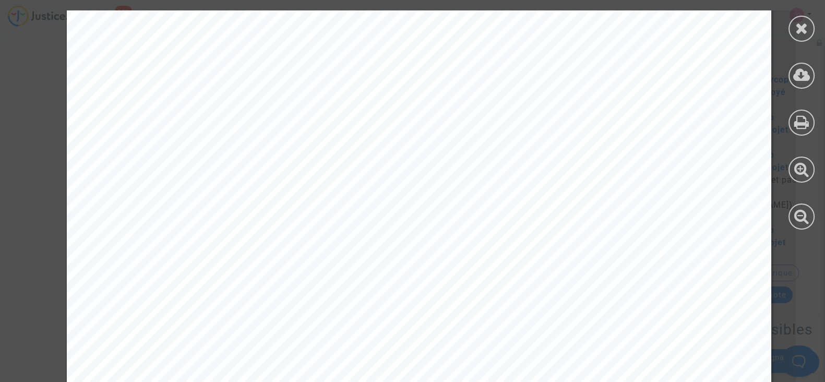
scroll to position [9076, 0]
click at [795, 34] on icon at bounding box center [801, 28] width 13 height 16
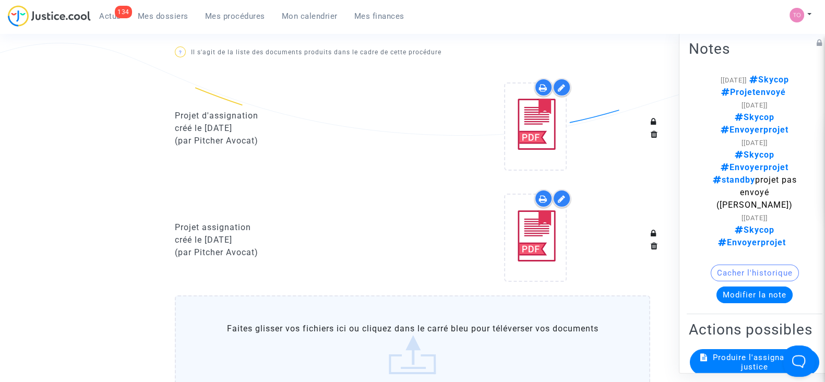
scroll to position [0, 0]
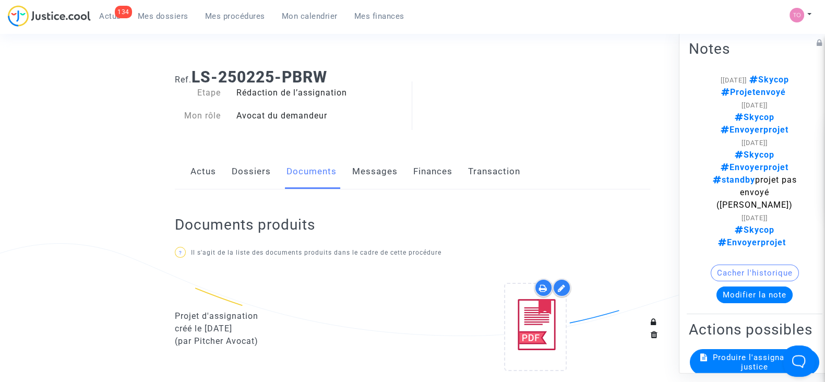
click at [254, 167] on link "Dossiers" at bounding box center [251, 171] width 39 height 34
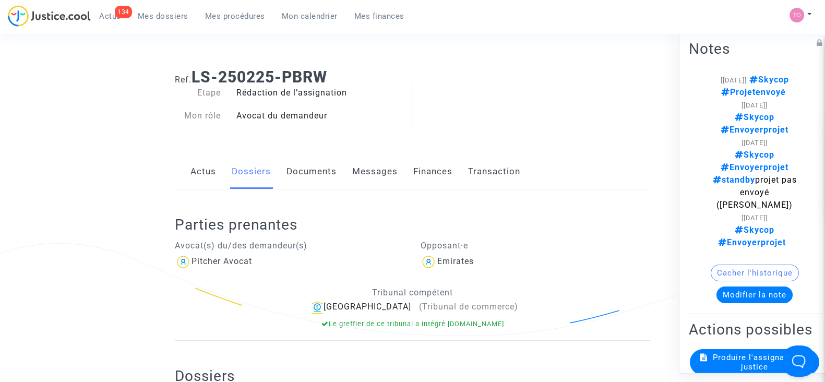
click at [365, 163] on link "Messages" at bounding box center [374, 171] width 45 height 34
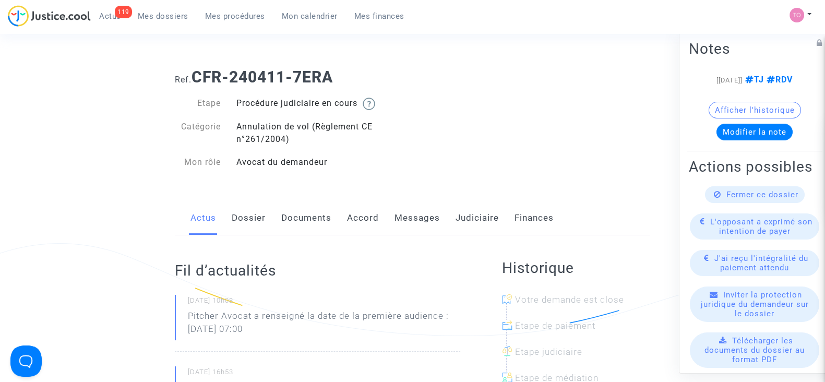
click at [472, 210] on link "Judiciaire" at bounding box center [476, 218] width 43 height 34
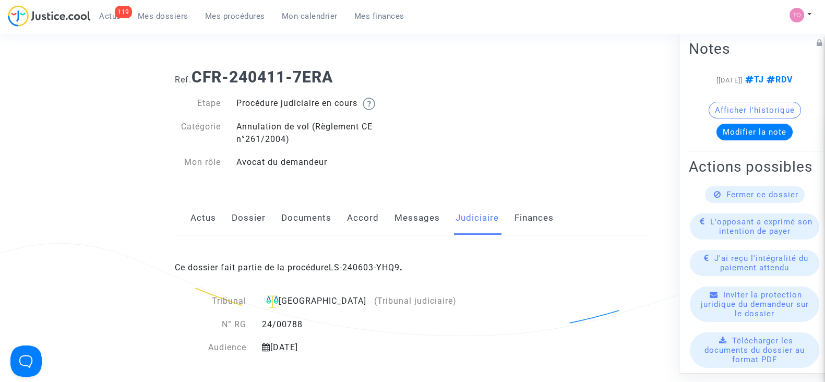
click at [234, 215] on link "Dossier" at bounding box center [249, 218] width 34 height 34
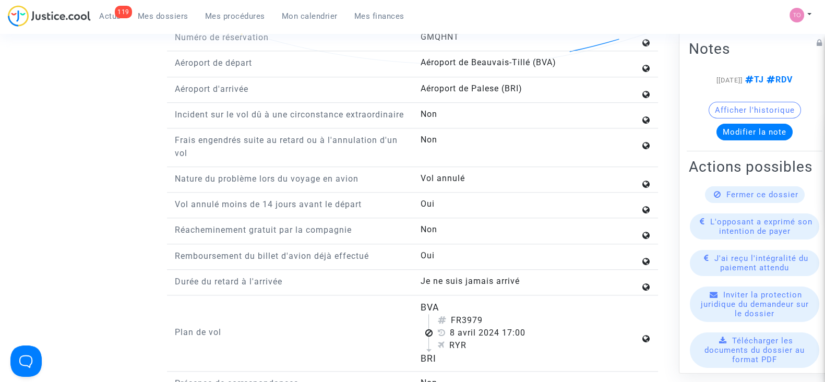
scroll to position [1134, 0]
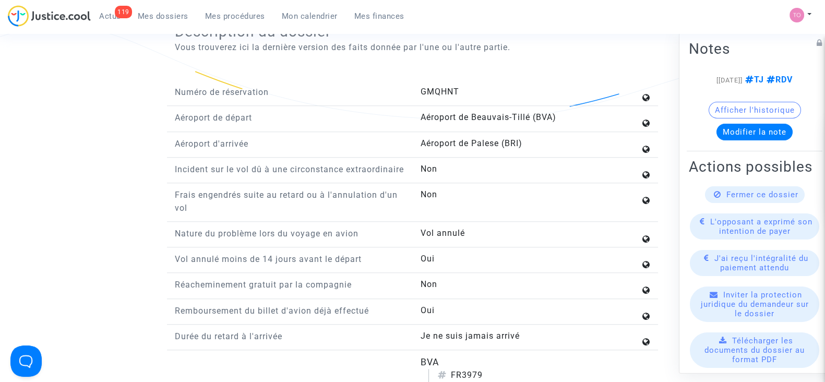
click at [733, 117] on button "Afficher l'historique" at bounding box center [754, 110] width 92 height 17
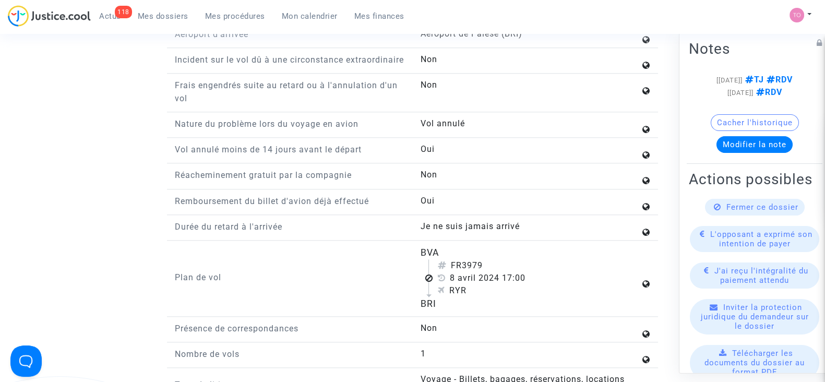
scroll to position [1244, 0]
click at [365, 233] on p "Durée du retard à l'arrivée" at bounding box center [290, 226] width 230 height 13
drag, startPoint x: 423, startPoint y: 238, endPoint x: 523, endPoint y: 236, distance: 100.2
click at [523, 232] on answer "Je ne suis jamais arrivé" at bounding box center [530, 226] width 220 height 13
click at [546, 230] on answer "Je ne suis jamais arrivé" at bounding box center [530, 226] width 220 height 13
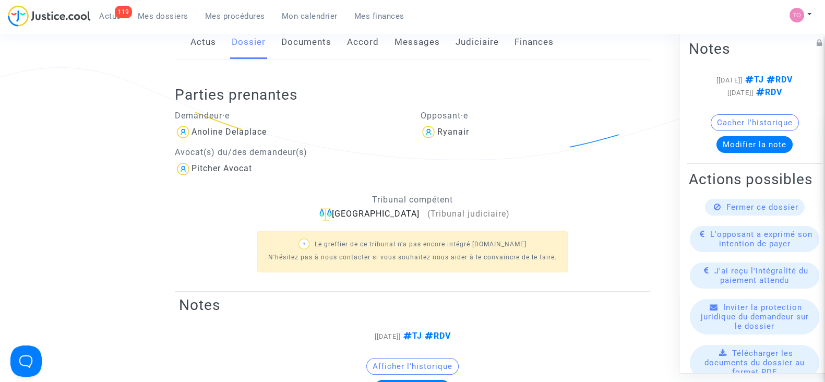
scroll to position [177, 0]
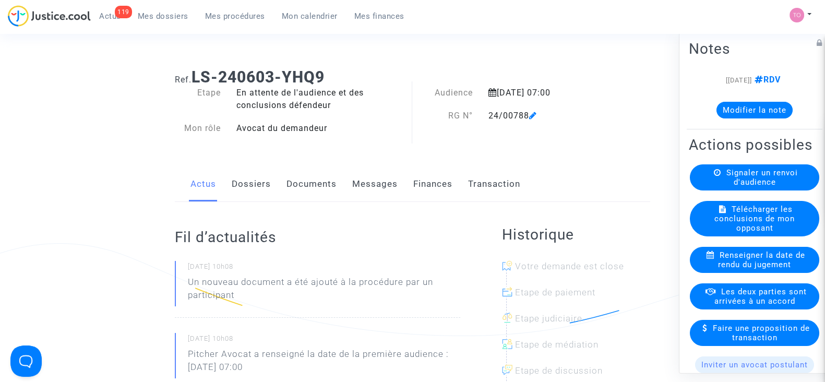
click at [242, 188] on link "Dossiers" at bounding box center [251, 184] width 39 height 34
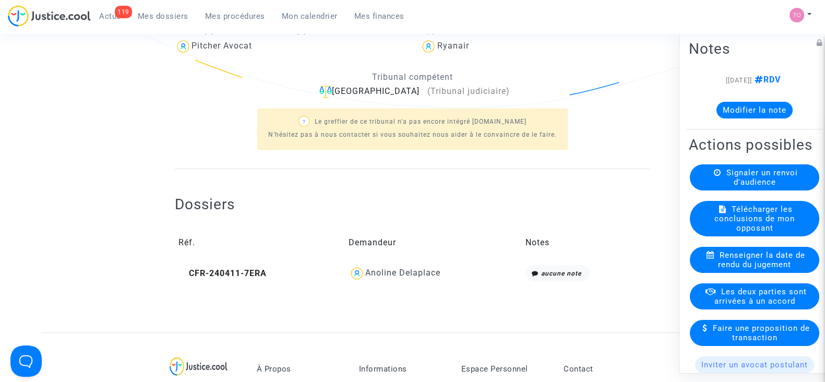
scroll to position [256, 0]
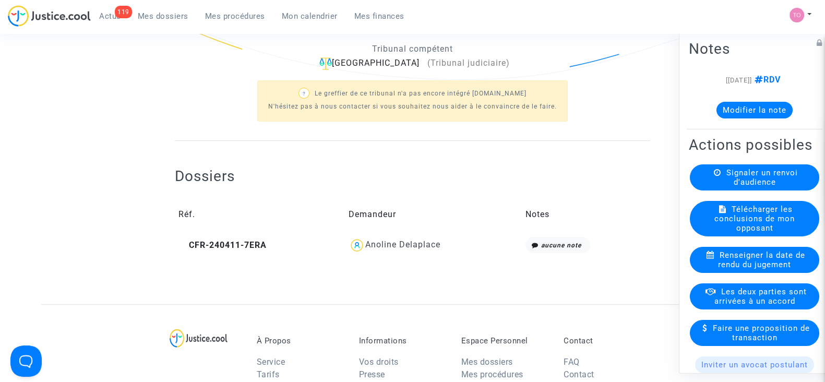
click at [242, 188] on div "Dossiers Réf. Demandeur Notes CFR-240411-7ERA Anoline Delaplace aucune note" at bounding box center [412, 212] width 475 height 90
click at [185, 245] on icon at bounding box center [182, 244] width 9 height 8
drag, startPoint x: 444, startPoint y: 237, endPoint x: 366, endPoint y: 255, distance: 80.2
click at [366, 255] on td "Anoline Delaplace" at bounding box center [433, 245] width 177 height 24
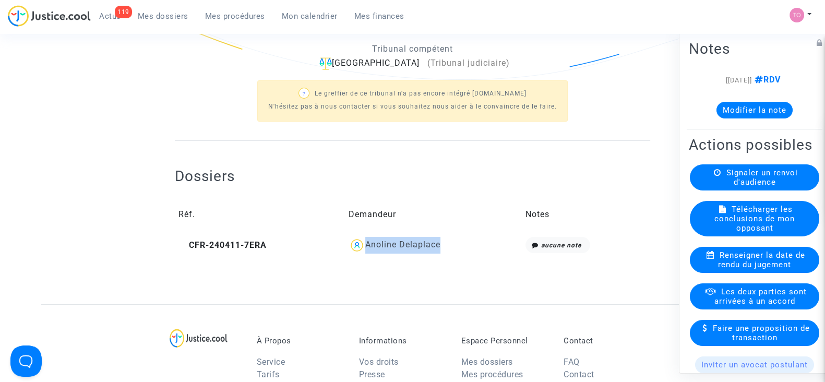
copy div "Anoline Delaplace"
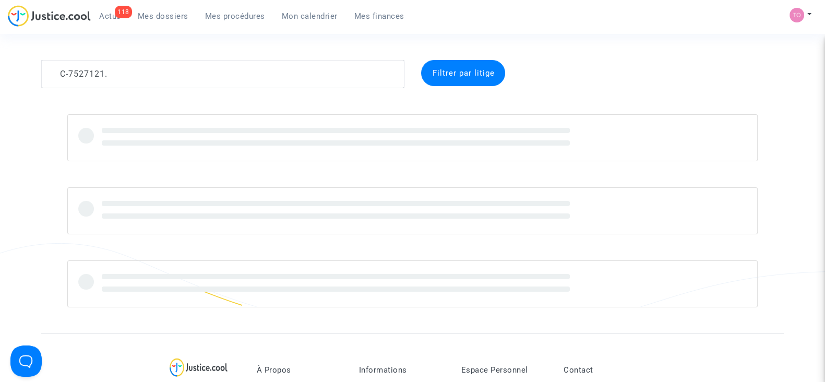
type textarea "C-7527121"
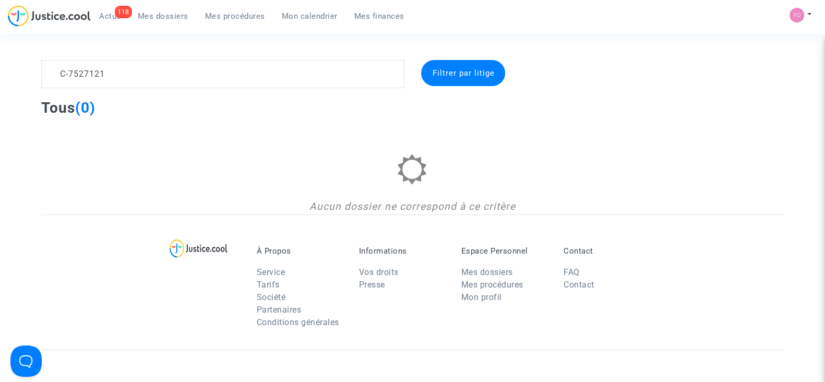
drag, startPoint x: 130, startPoint y: 74, endPoint x: 21, endPoint y: 74, distance: 109.5
click at [21, 74] on div "C-7527121 Filtrer par litige Tous (0) Aucun dossier ne correspond à ce critère" at bounding box center [412, 137] width 825 height 154
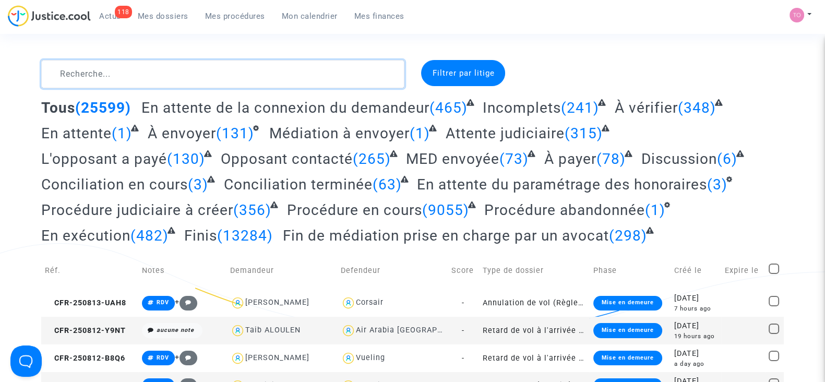
click at [230, 79] on textarea at bounding box center [222, 74] width 363 height 28
paste textarea "KHAZRIK"
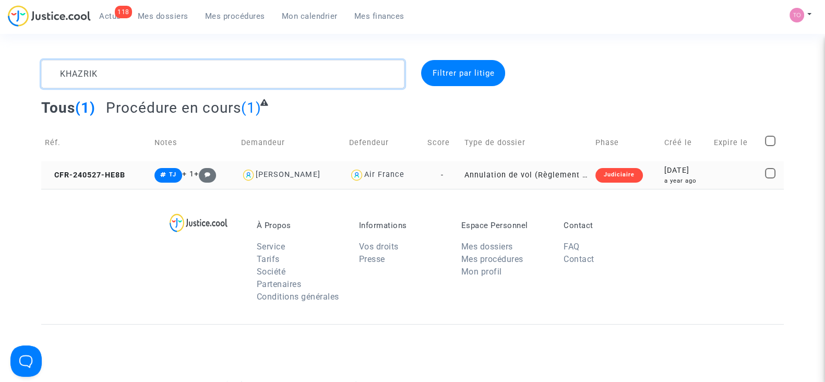
type textarea "KHAZRIK"
click at [660, 176] on td "2024-05-27 a year ago" at bounding box center [685, 175] width 50 height 28
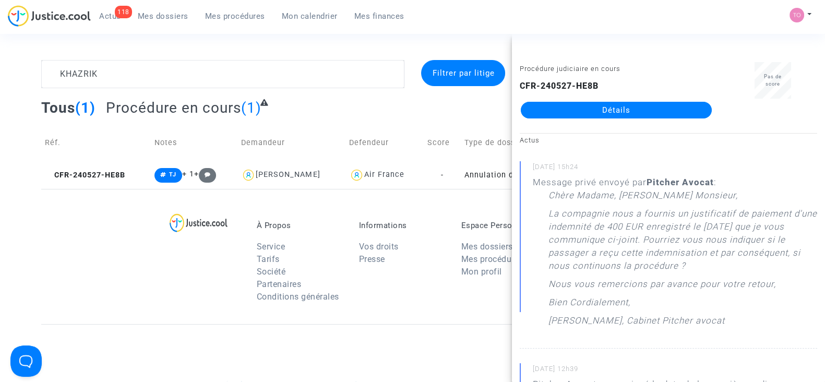
click at [582, 111] on link "Détails" at bounding box center [616, 110] width 191 height 17
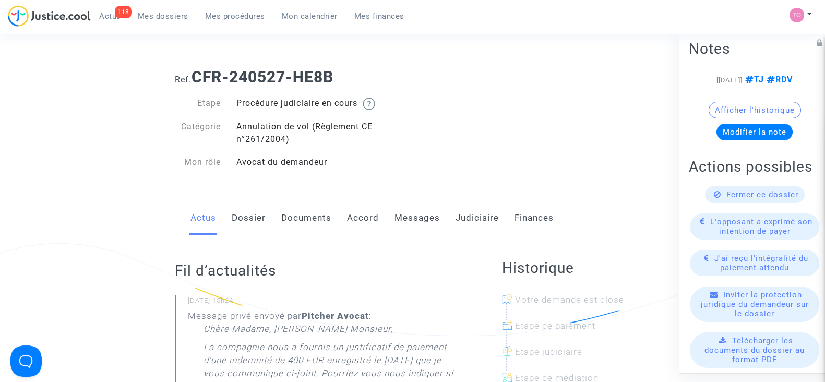
scroll to position [45, 0]
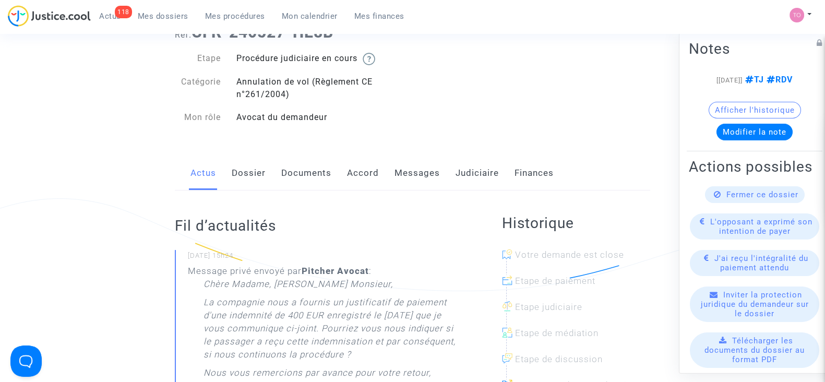
click at [424, 179] on link "Messages" at bounding box center [416, 173] width 45 height 34
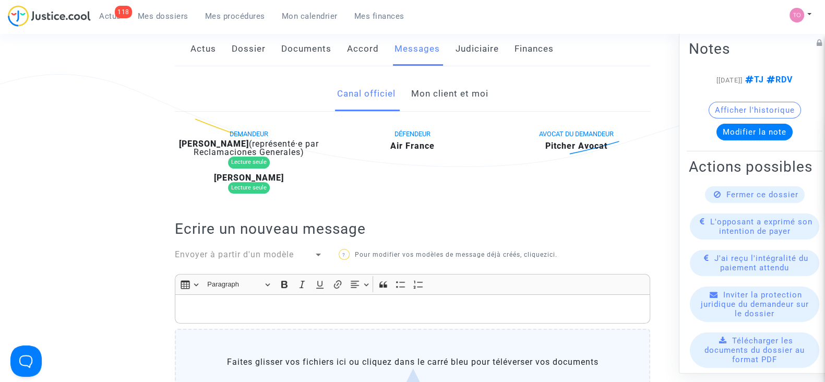
scroll to position [168, 0]
click at [448, 98] on link "Mon client et moi" at bounding box center [449, 95] width 77 height 34
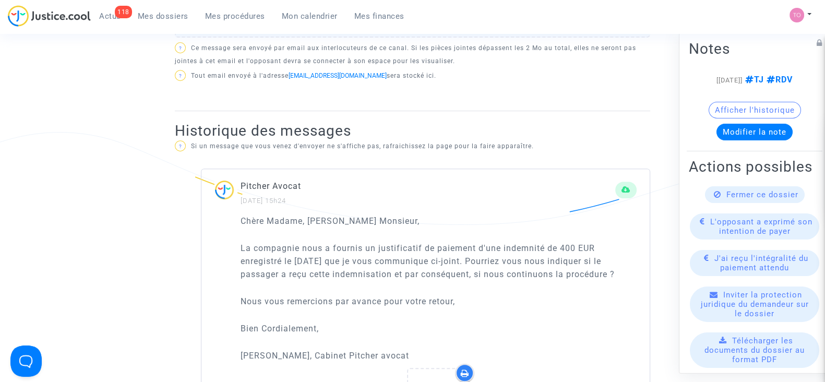
scroll to position [545, 0]
